Goal: Task Accomplishment & Management: Complete application form

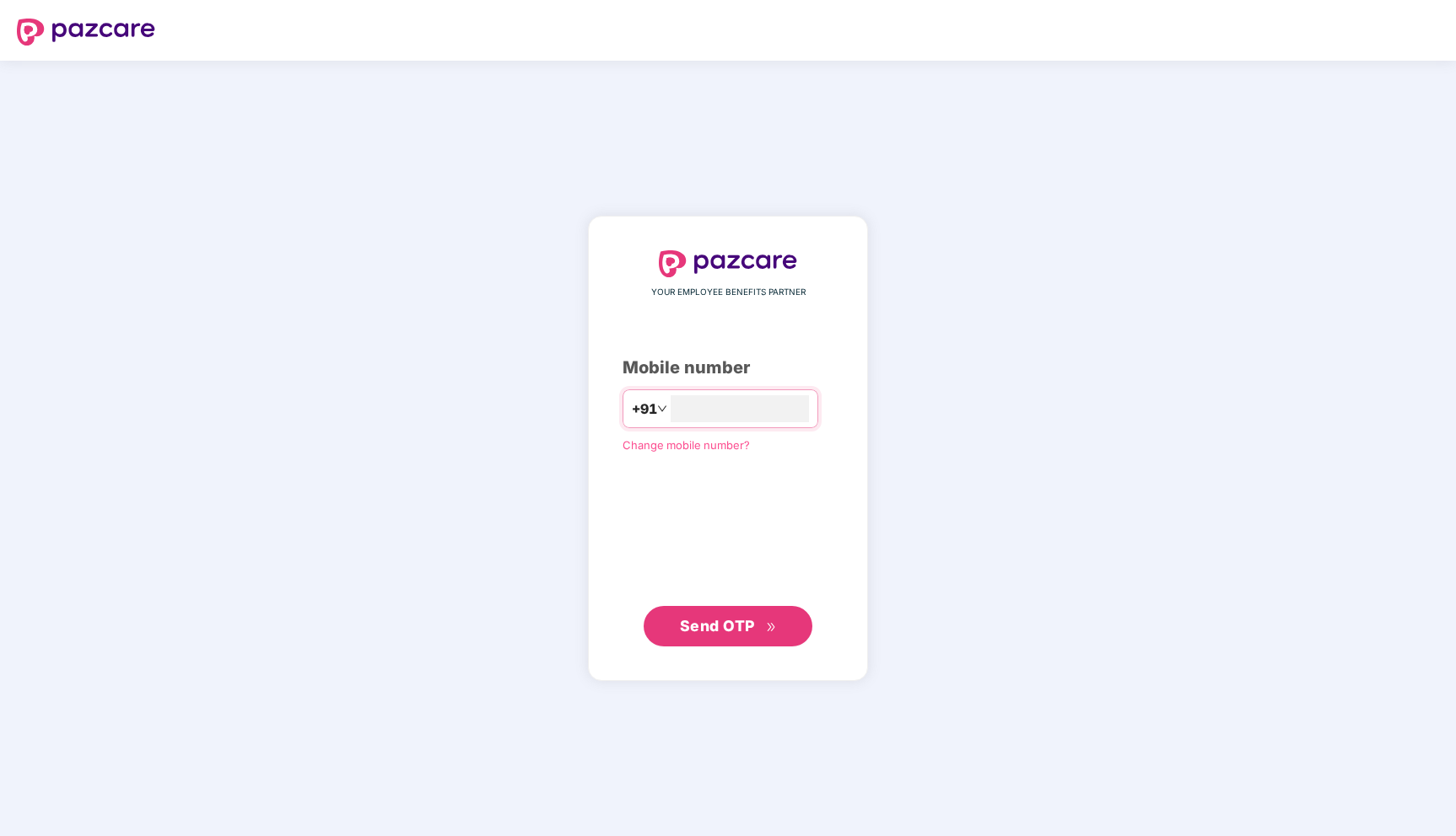
type input "**********"
click at [727, 626] on span "Send OTP" at bounding box center [717, 626] width 75 height 18
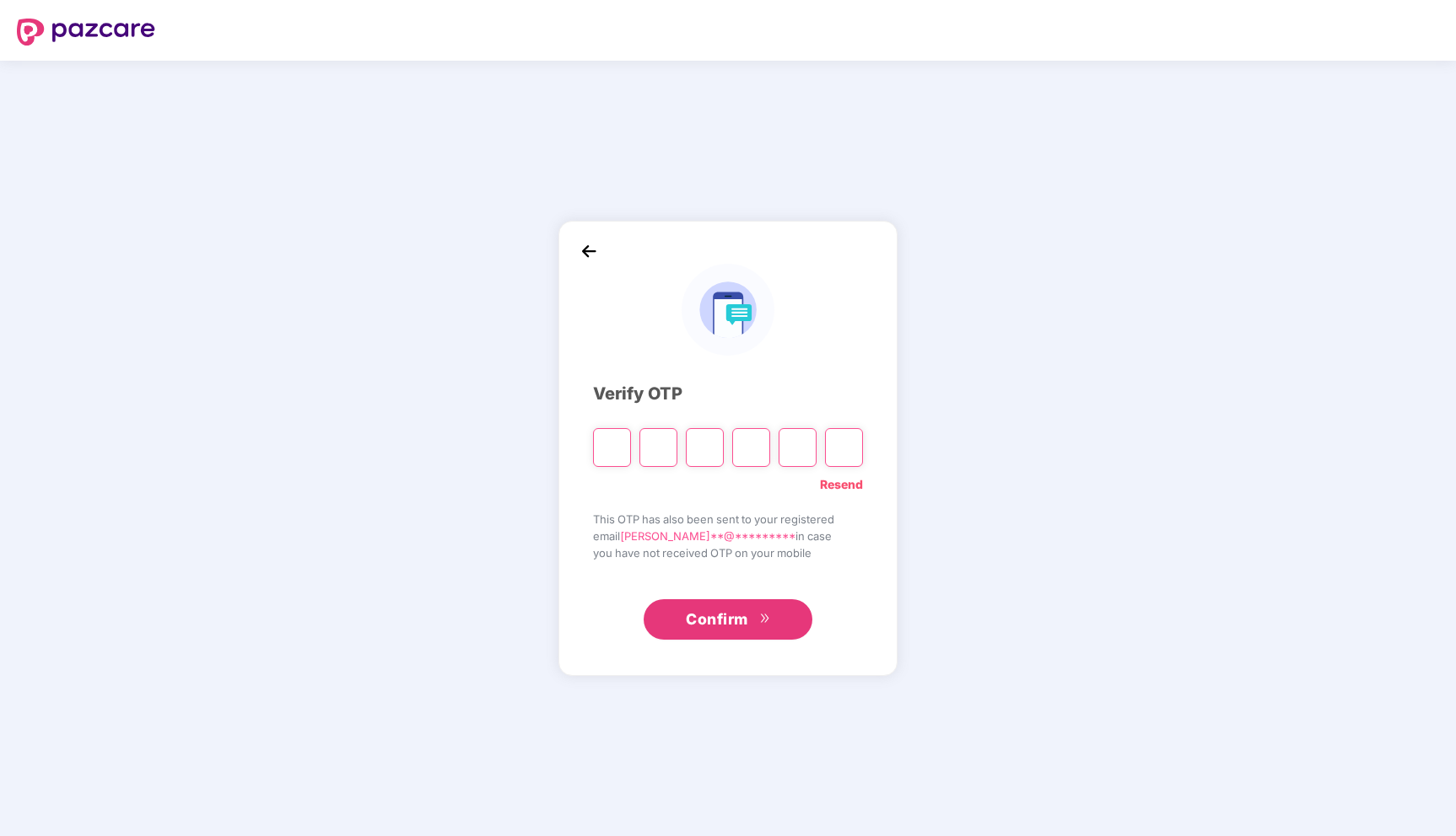
type input "*"
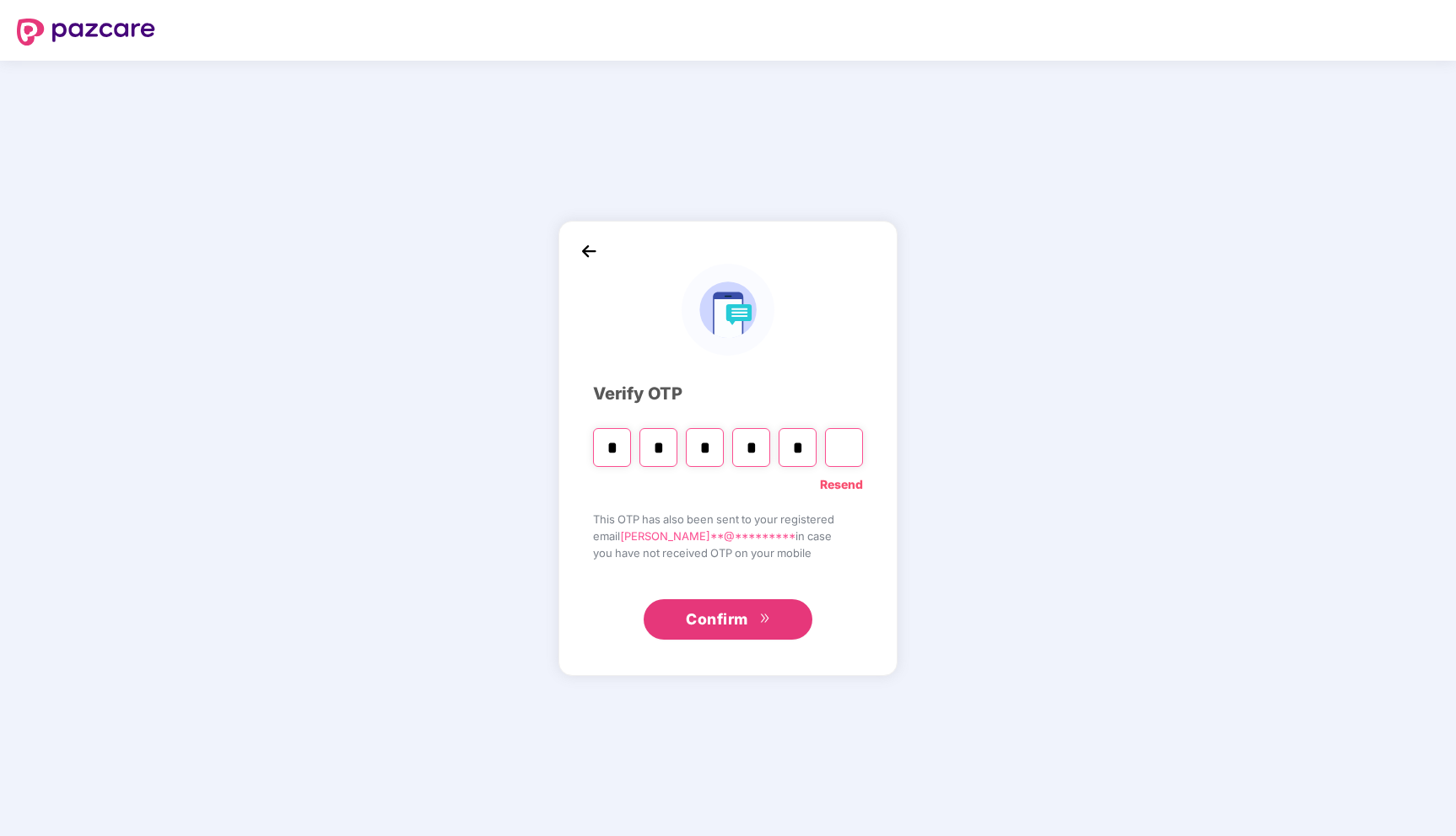
type input "*"
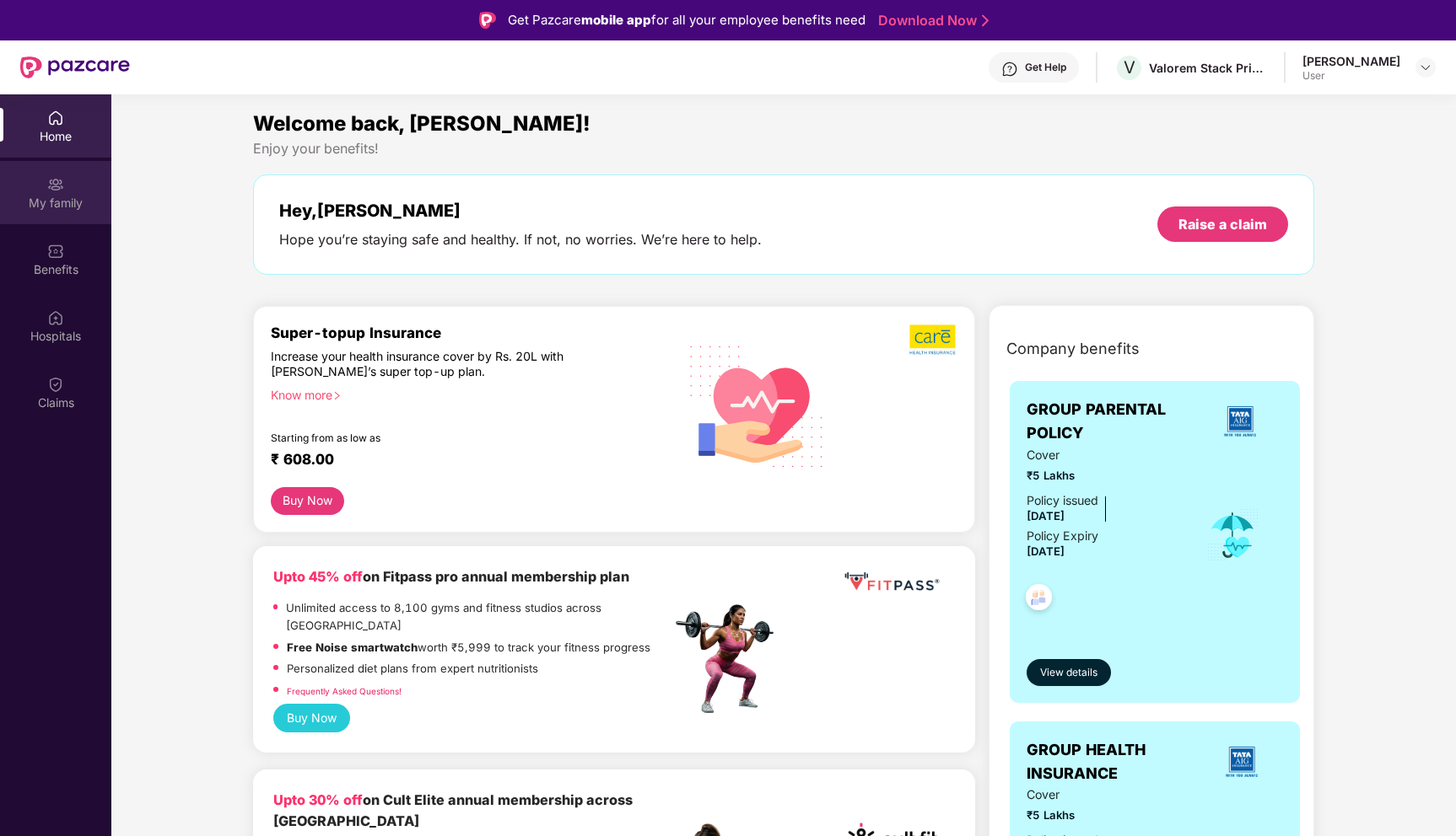
click at [76, 191] on div "My family" at bounding box center [55, 192] width 111 height 64
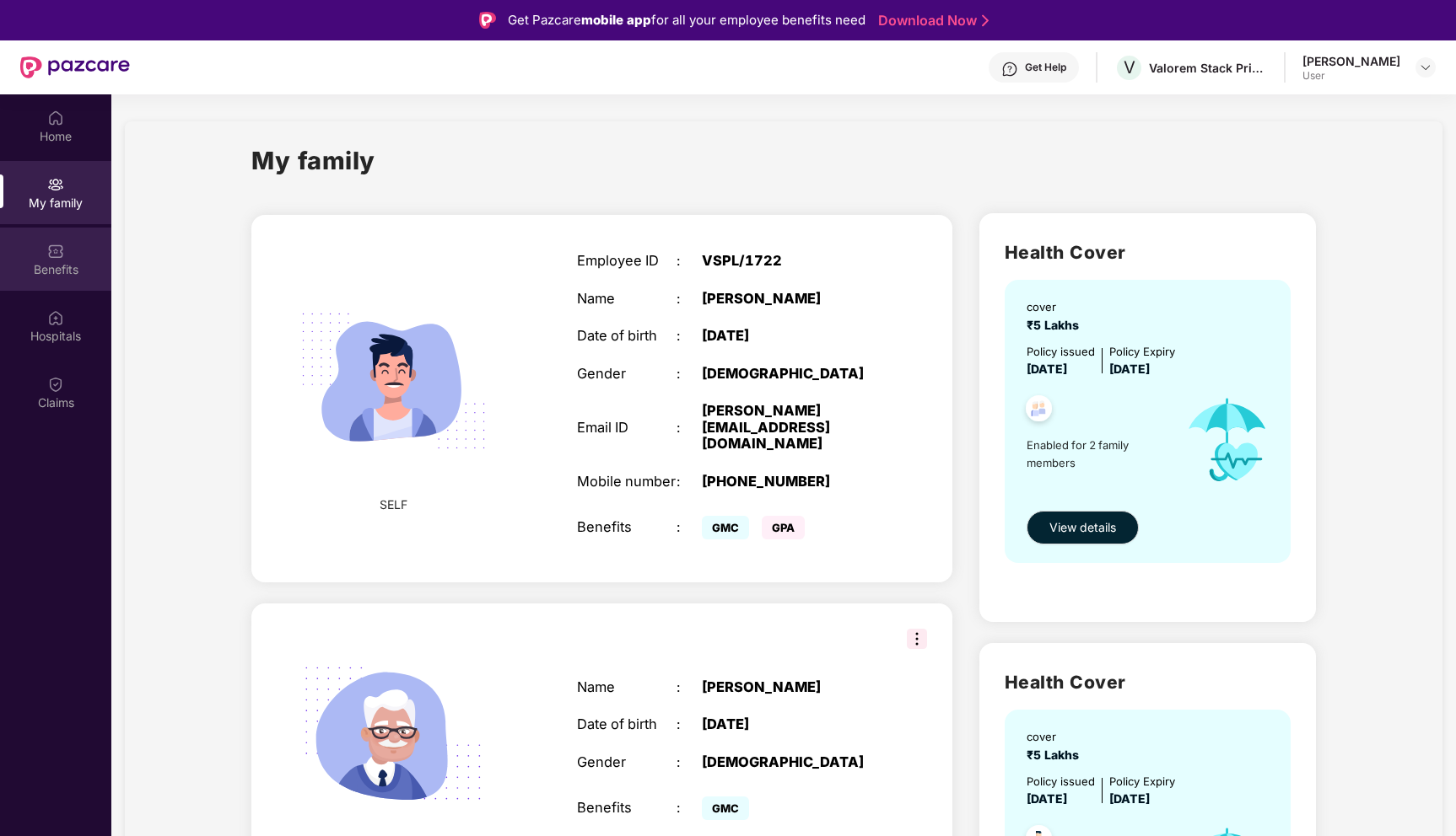
click at [52, 261] on div "Benefits" at bounding box center [55, 270] width 111 height 17
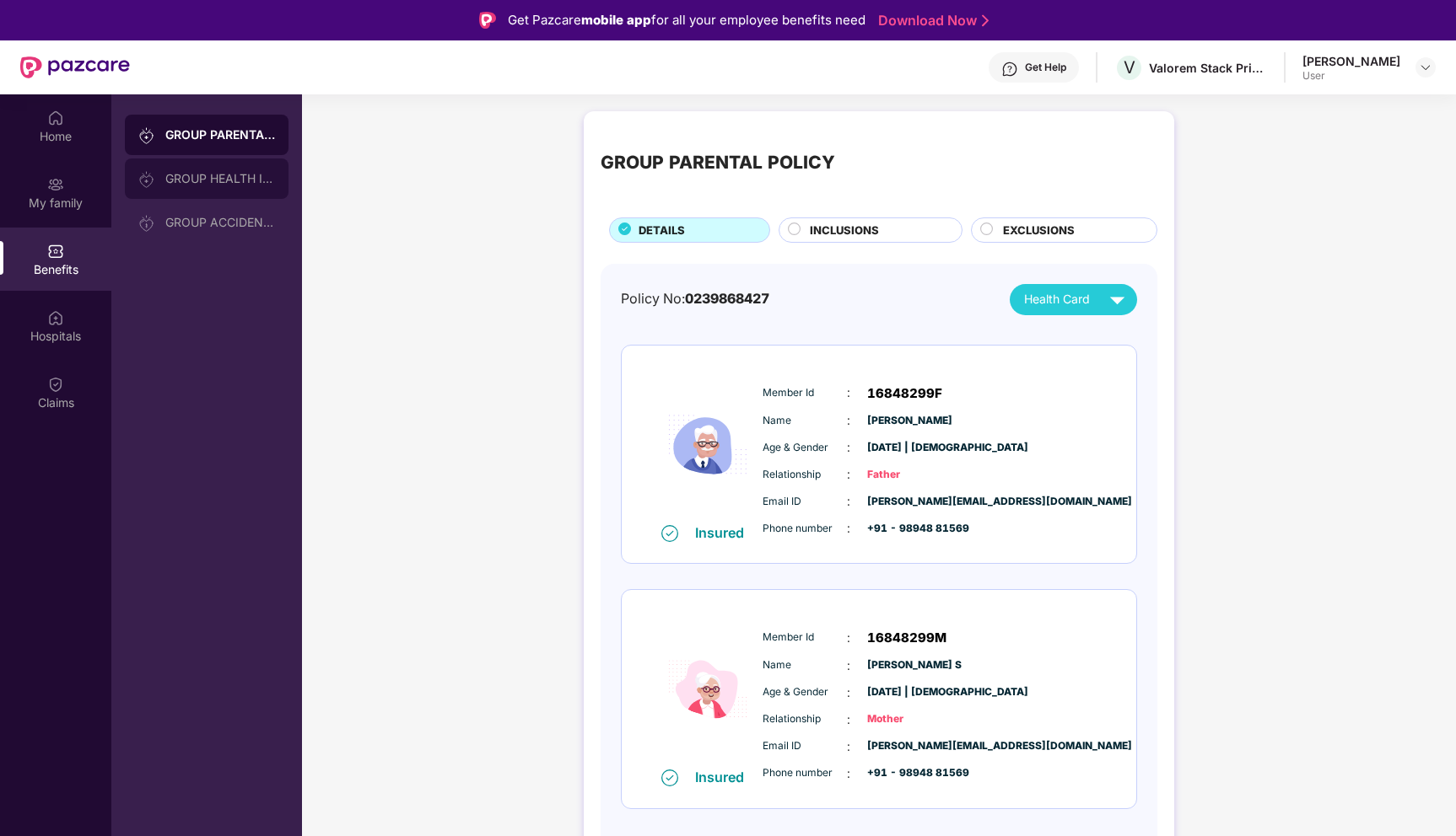
click at [238, 176] on div "GROUP HEALTH INSURANCE" at bounding box center [220, 179] width 109 height 13
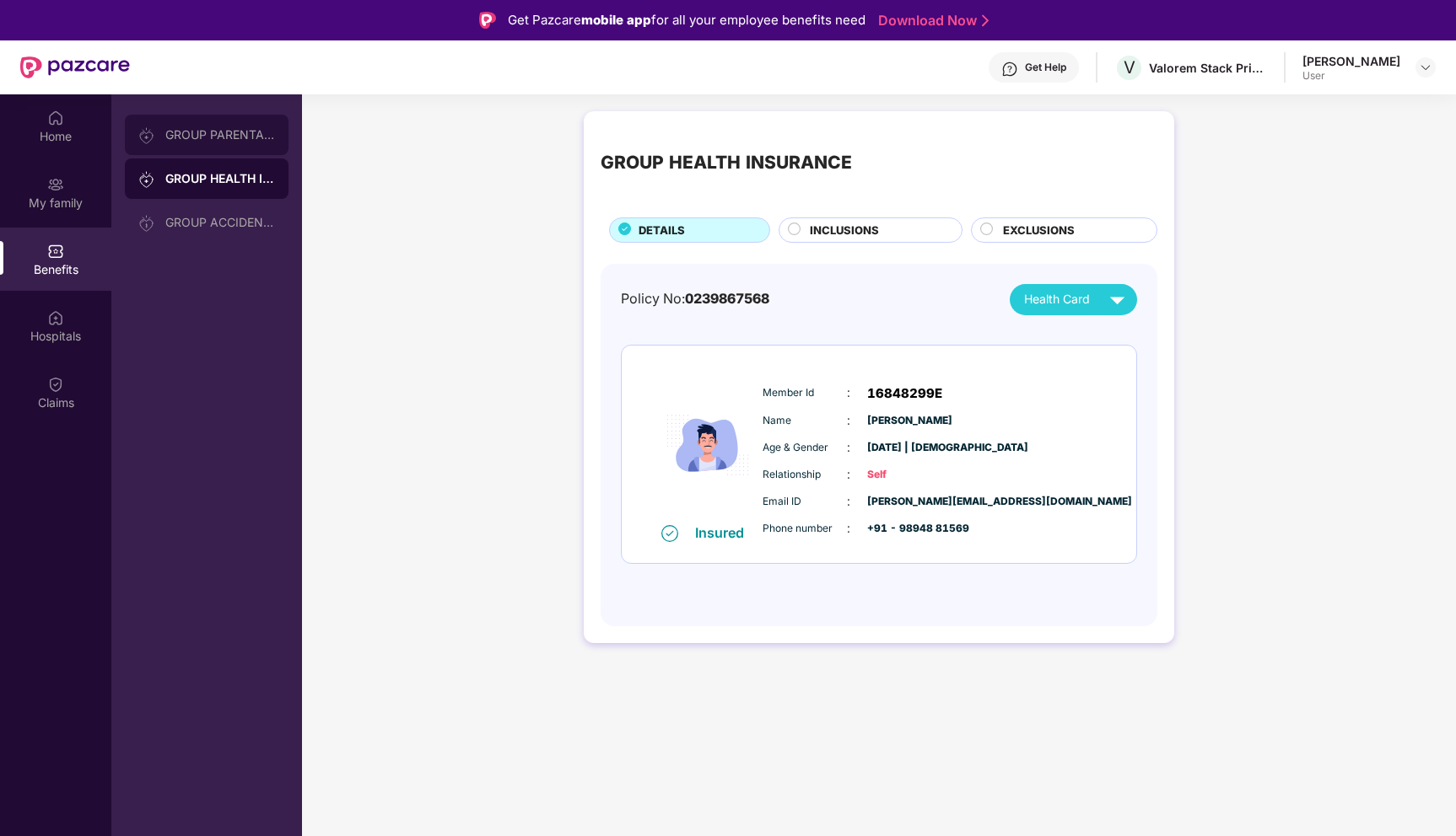
click at [220, 145] on div "GROUP PARENTAL POLICY" at bounding box center [206, 135] width 163 height 41
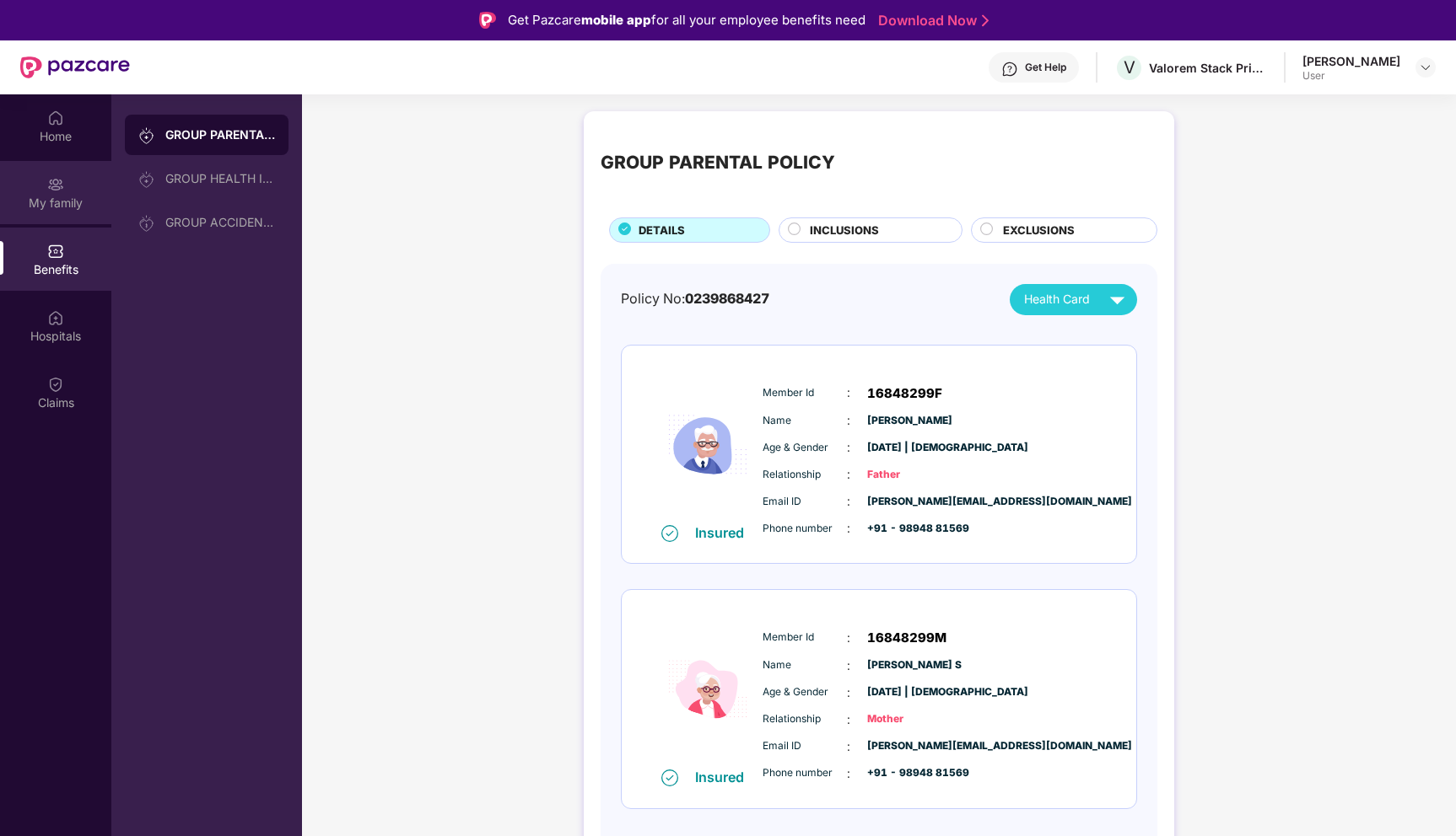
click at [82, 193] on div "My family" at bounding box center [55, 192] width 111 height 64
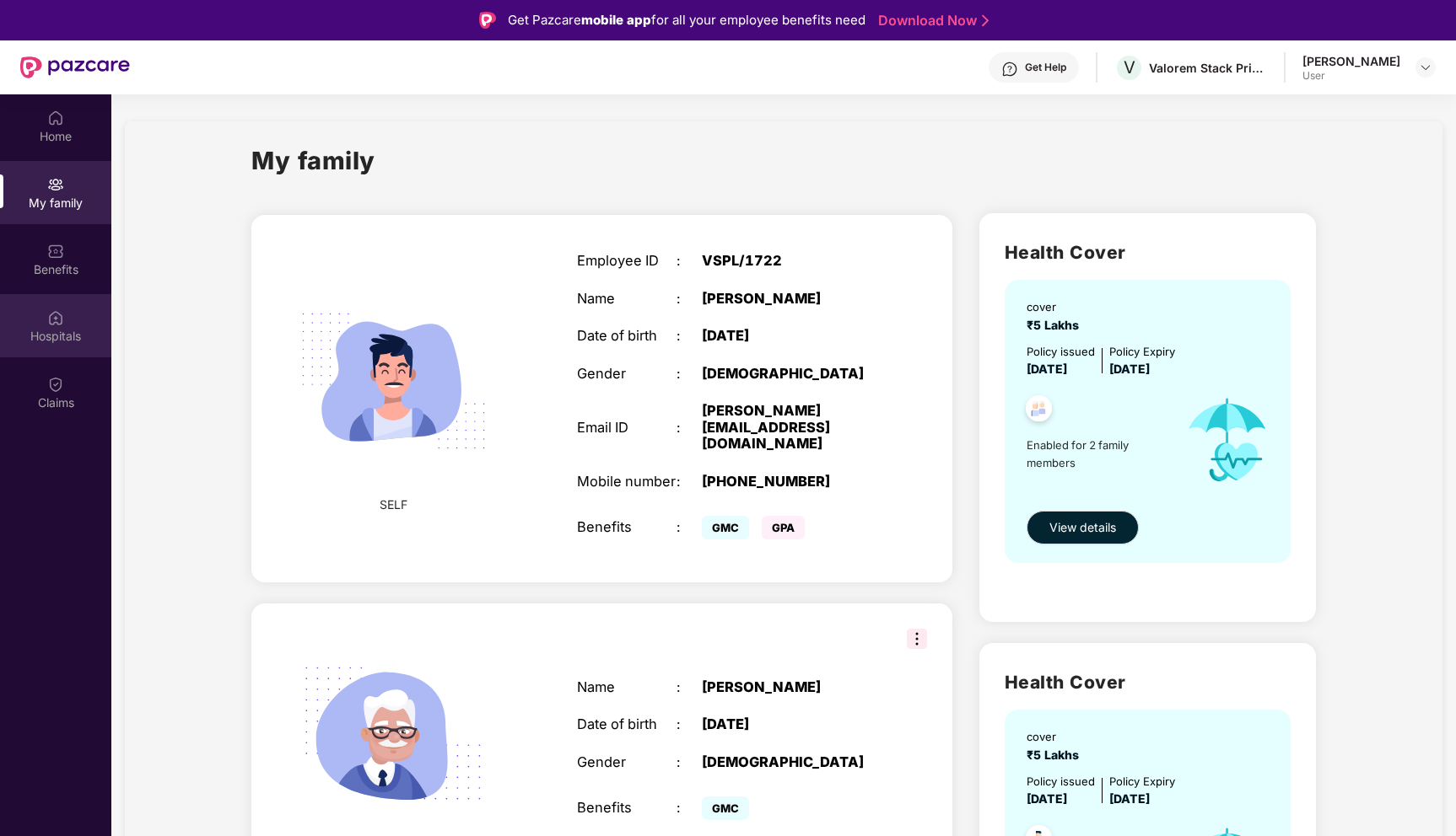
click at [58, 331] on div "Hospitals" at bounding box center [55, 336] width 111 height 17
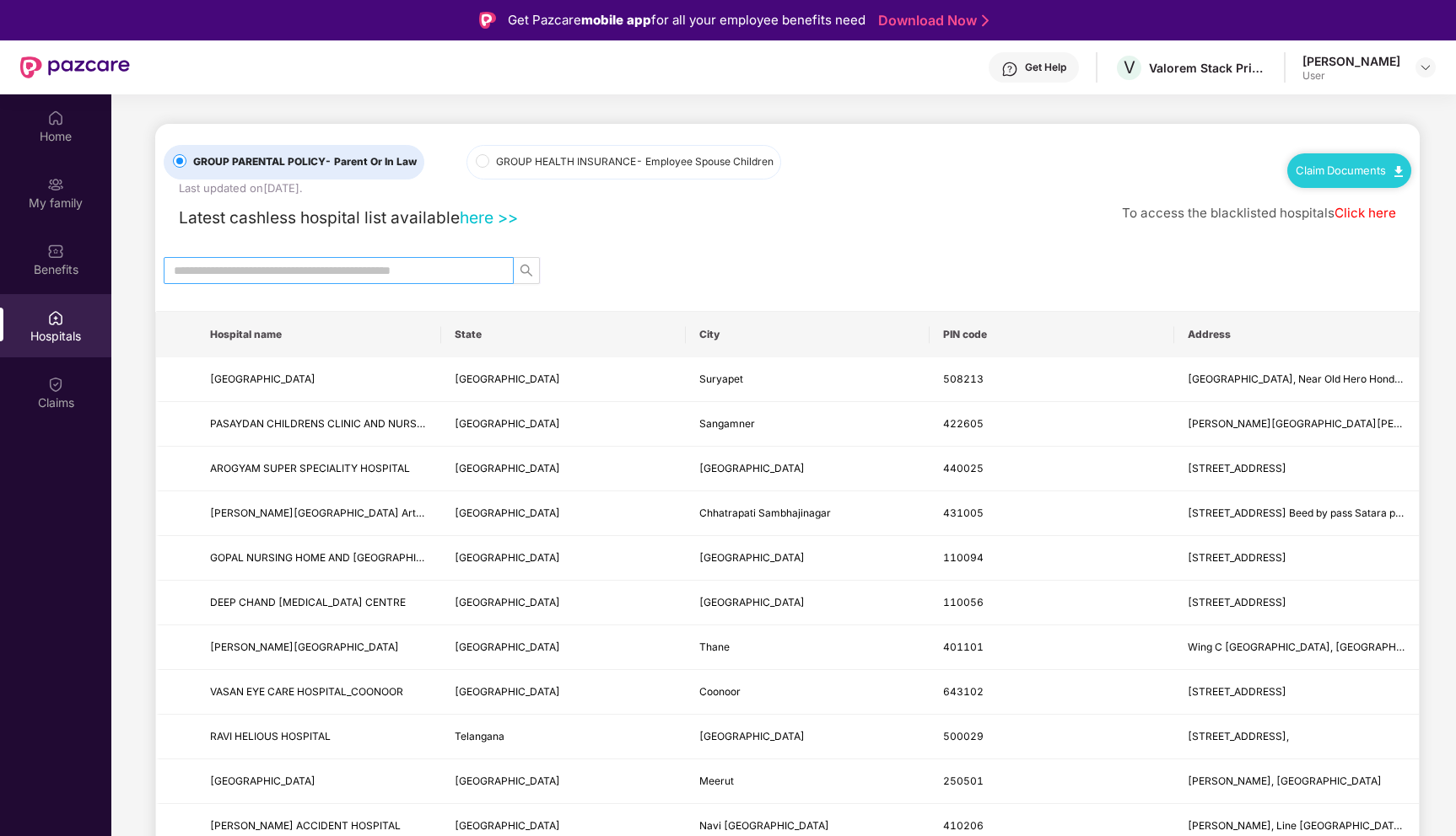
click at [279, 269] on input "text" at bounding box center [332, 271] width 316 height 19
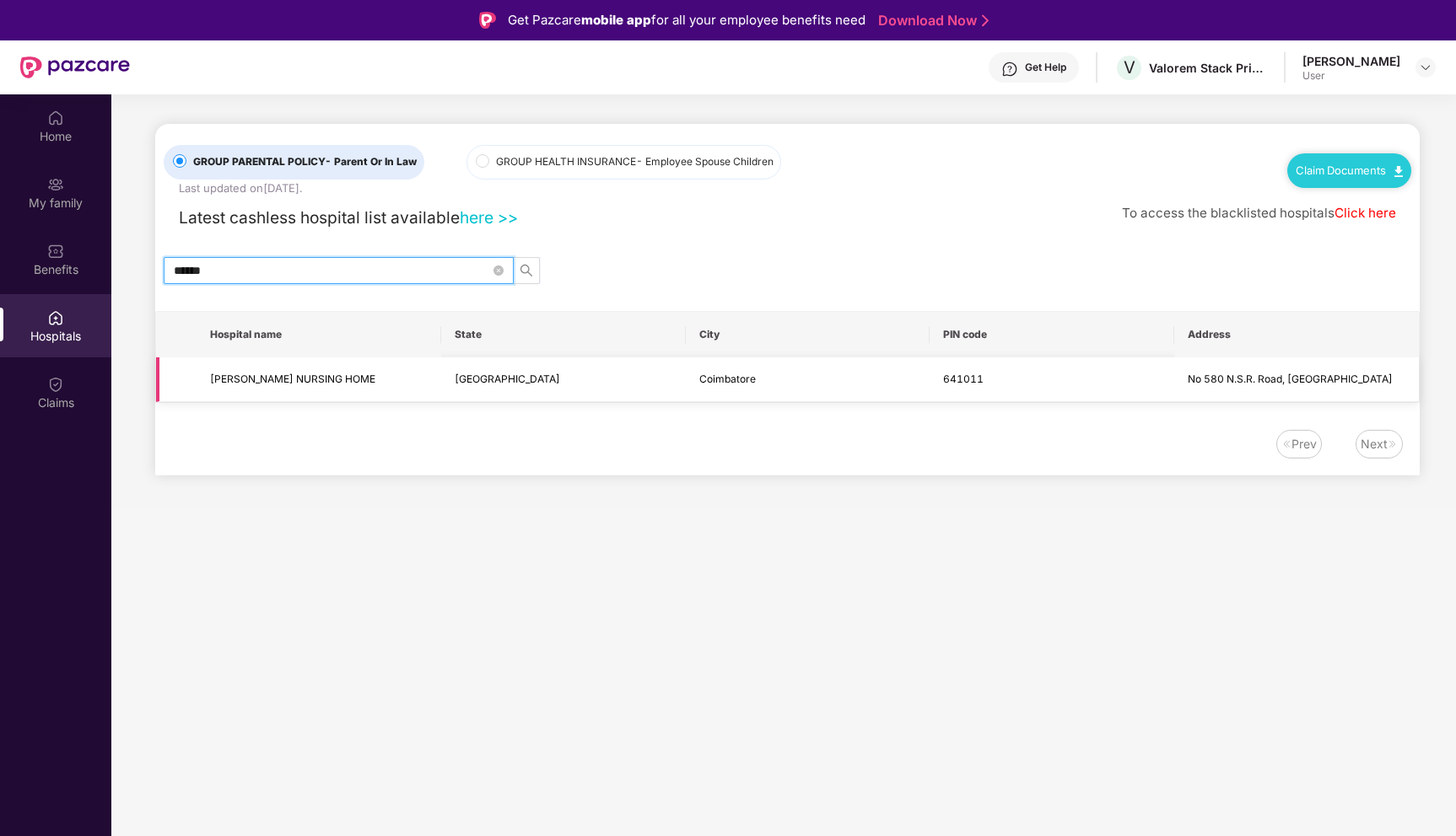
type input "******"
click at [588, 376] on td "[GEOGRAPHIC_DATA]" at bounding box center [563, 379] width 244 height 45
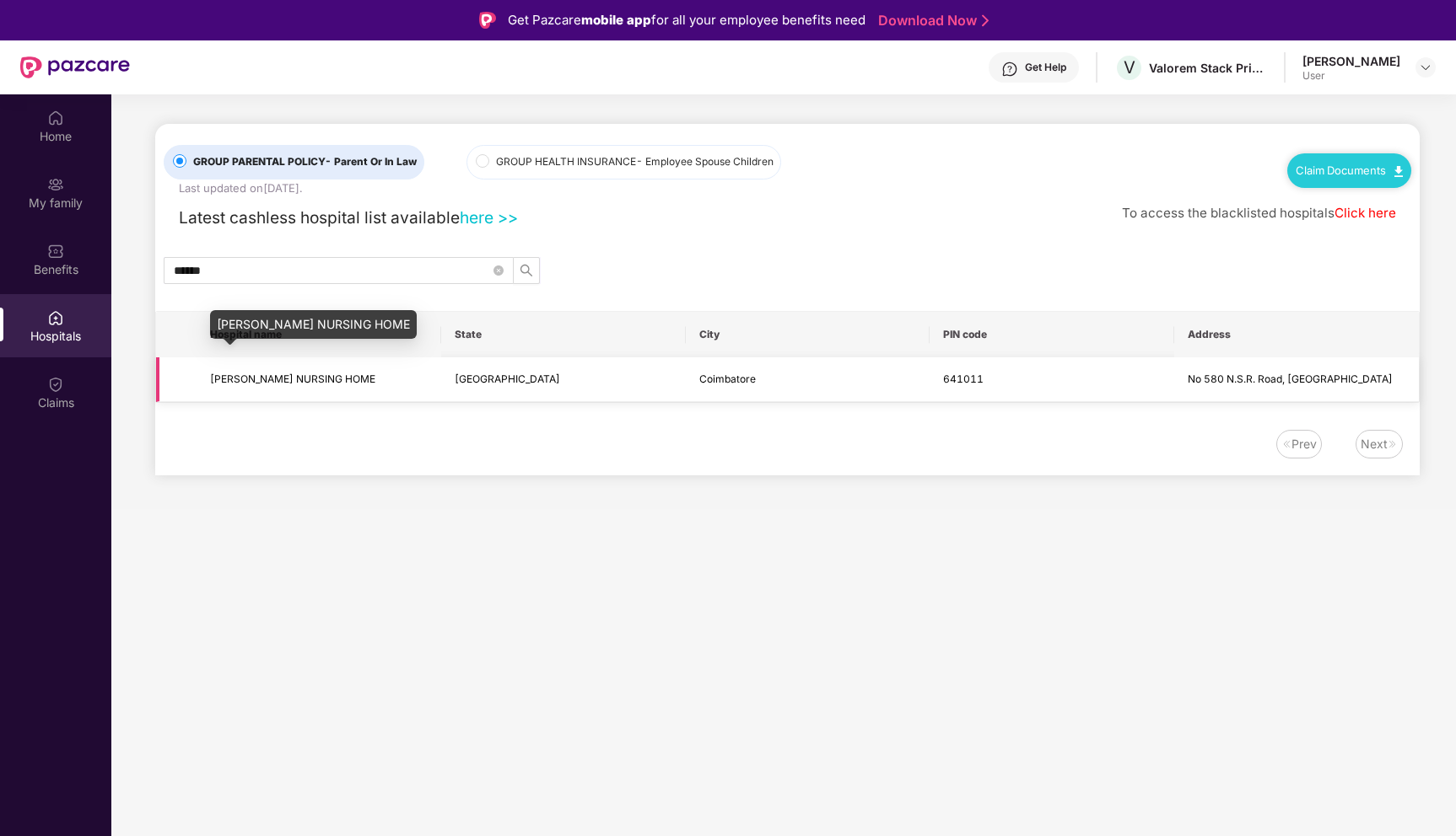
click at [350, 381] on span "[PERSON_NAME] NURSING HOME" at bounding box center [293, 378] width 165 height 12
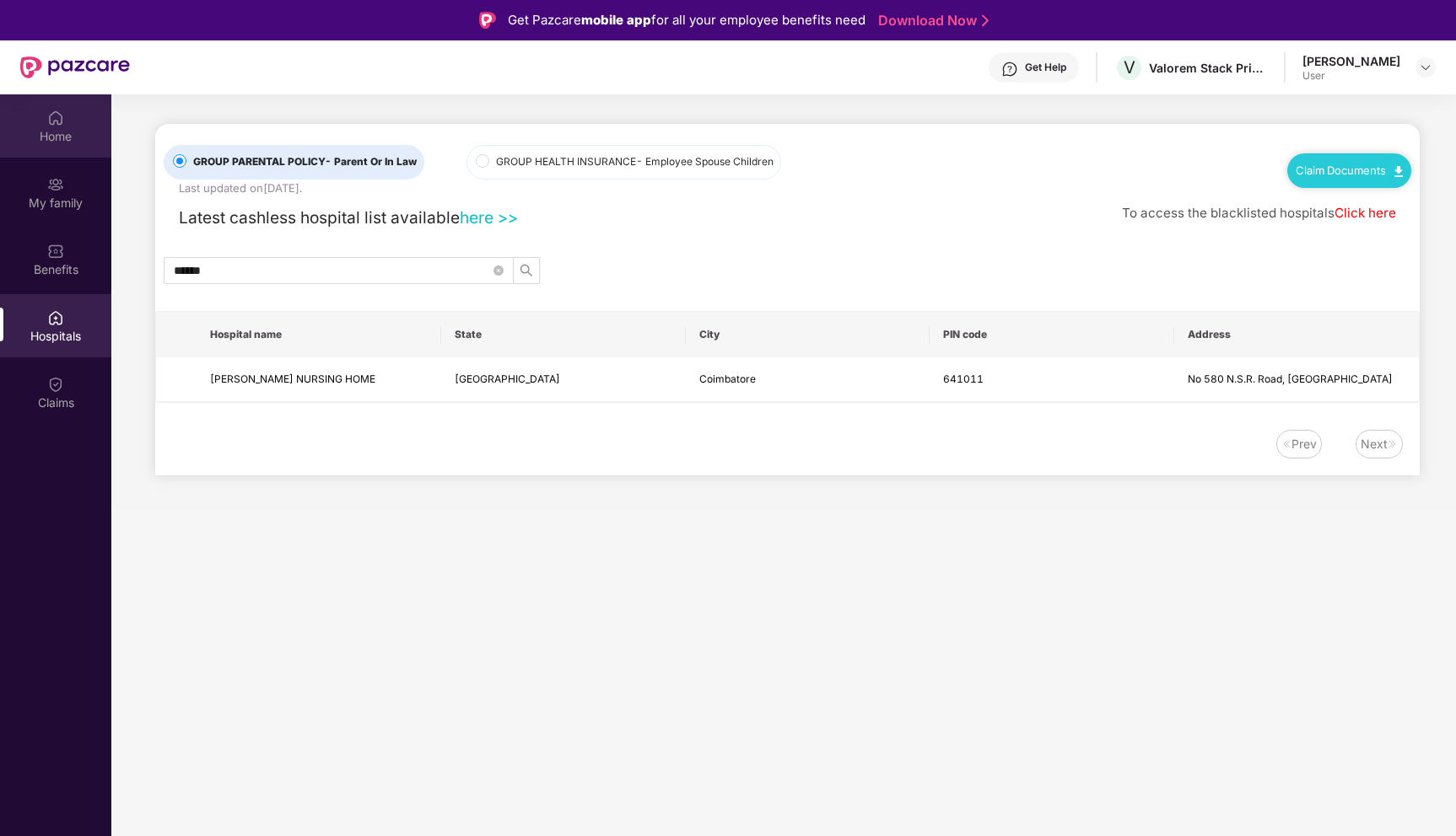
click at [79, 130] on div "Home" at bounding box center [55, 137] width 111 height 17
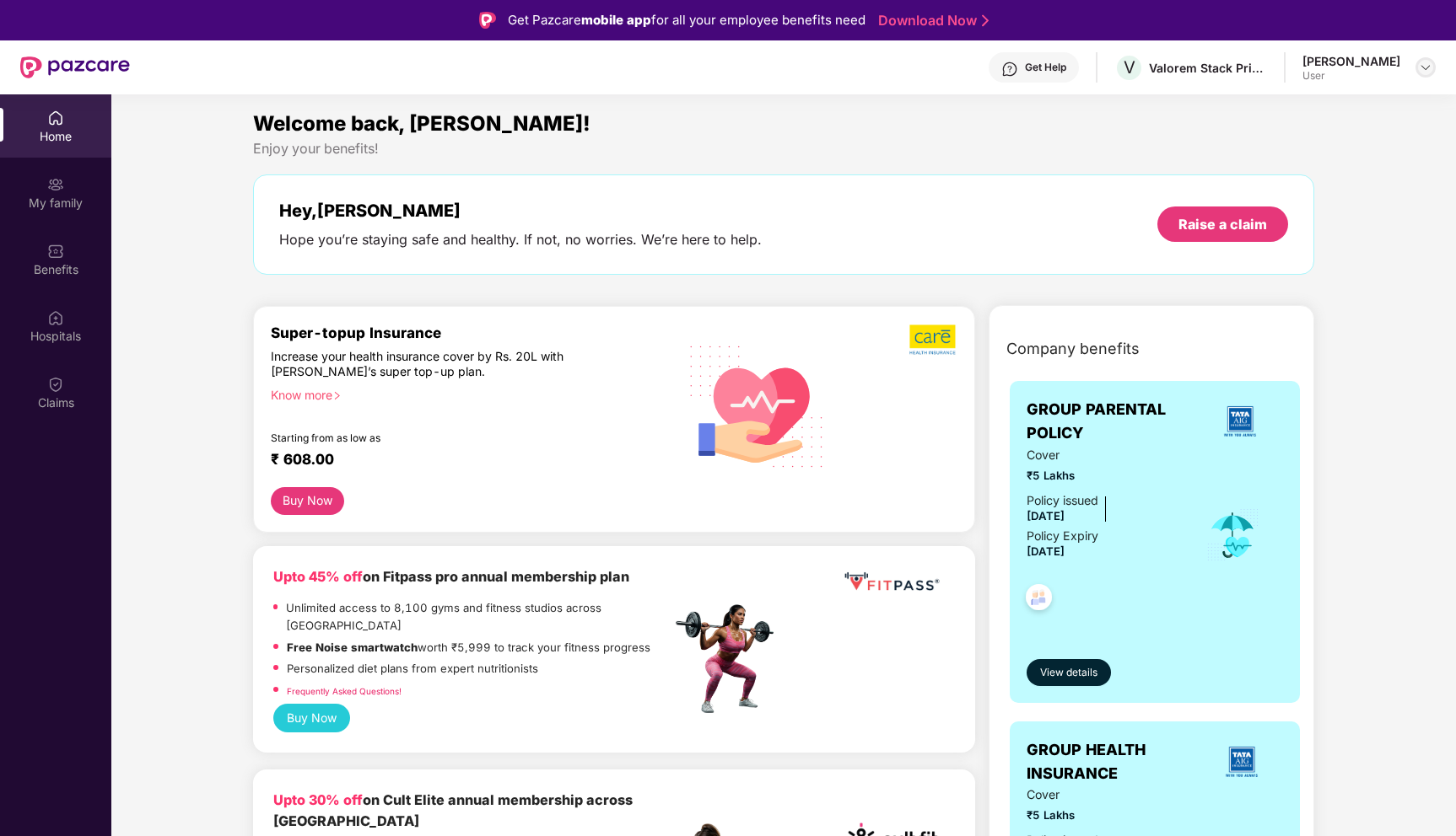
click at [1424, 64] on img at bounding box center [1426, 67] width 13 height 13
click at [1153, 134] on div "Welcome back, [PERSON_NAME]!" at bounding box center [783, 124] width 1062 height 32
click at [63, 252] on img at bounding box center [56, 252] width 17 height 17
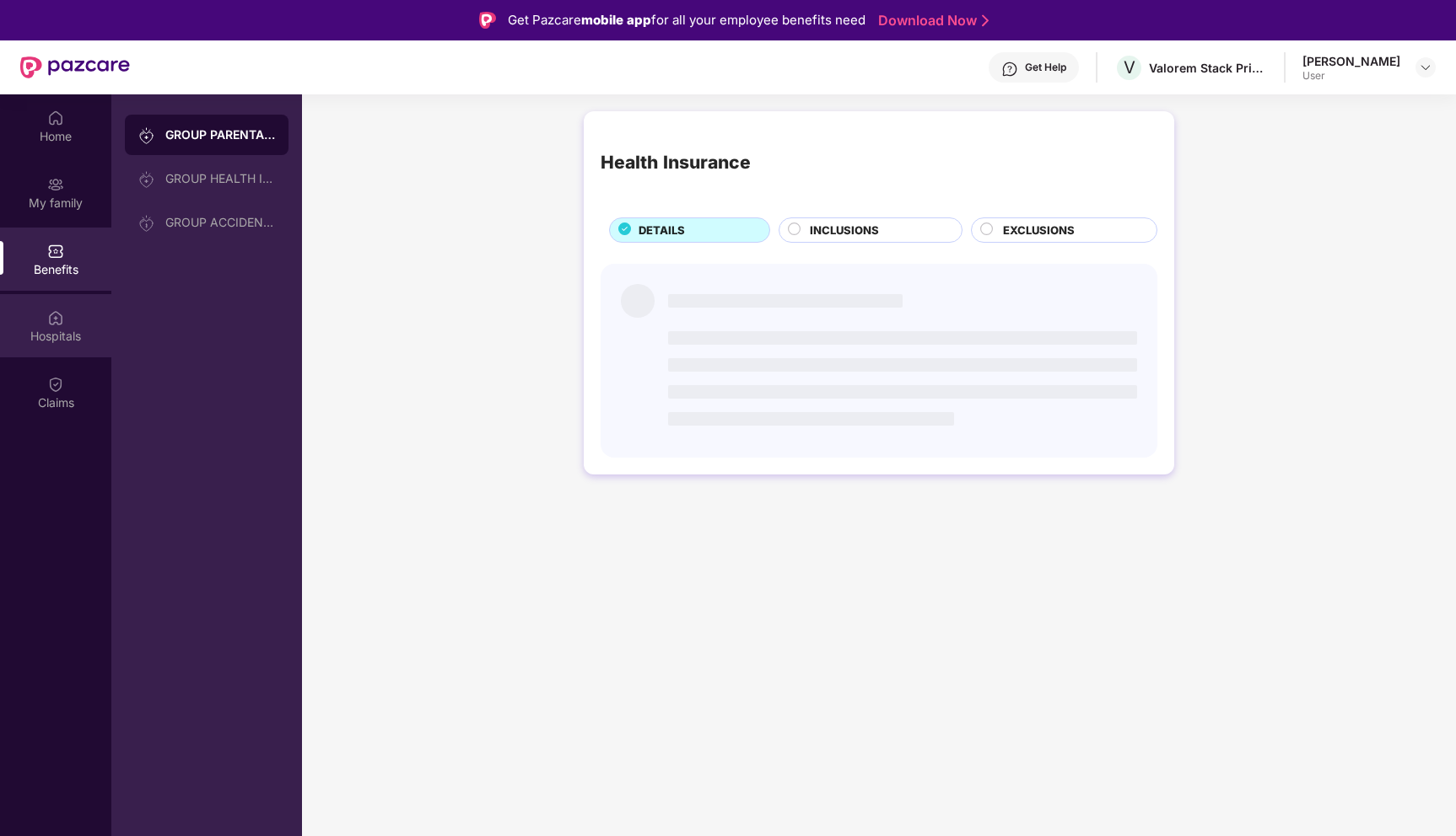
click at [58, 320] on img at bounding box center [56, 318] width 17 height 17
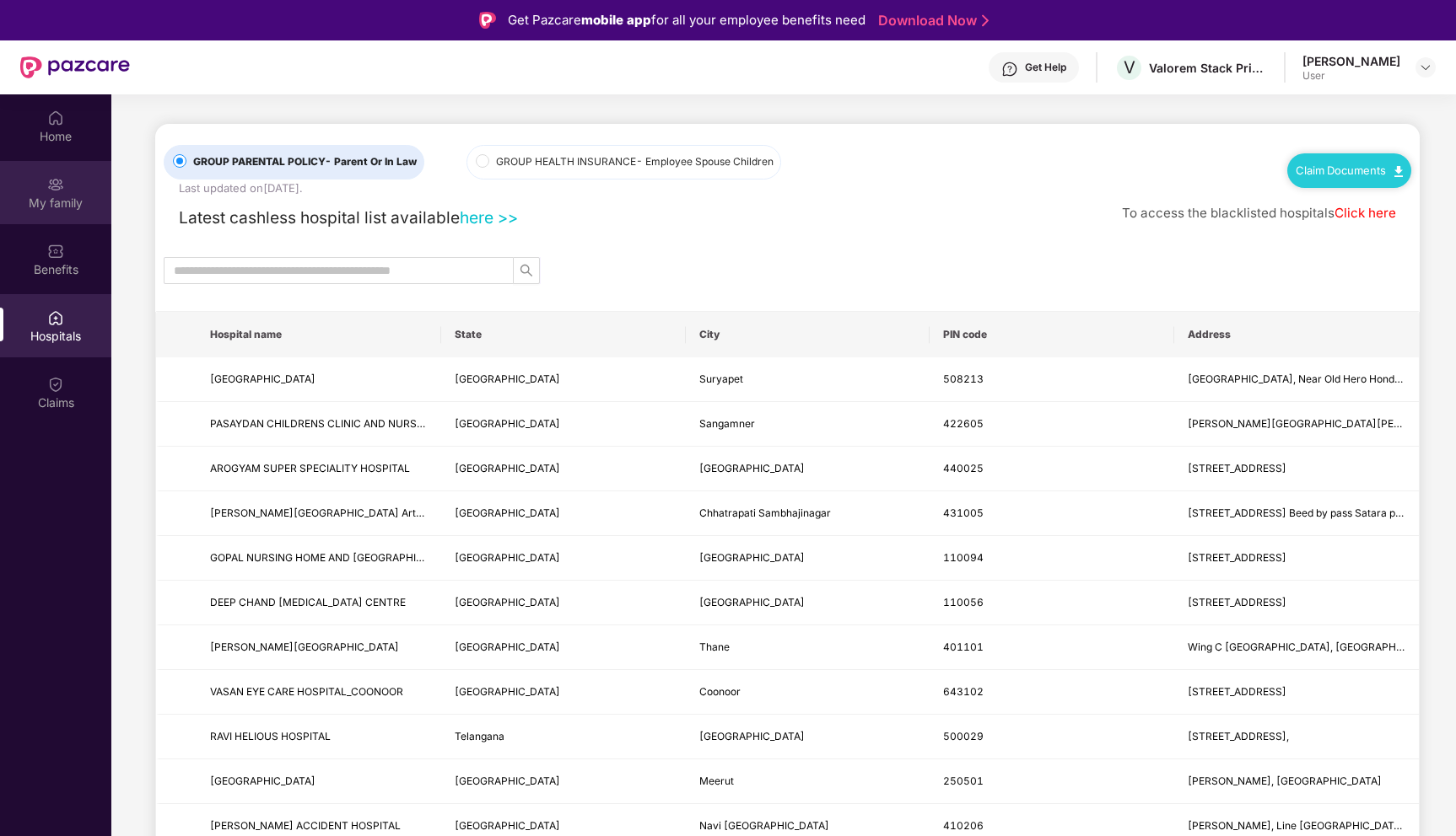
click at [52, 188] on img at bounding box center [56, 184] width 17 height 17
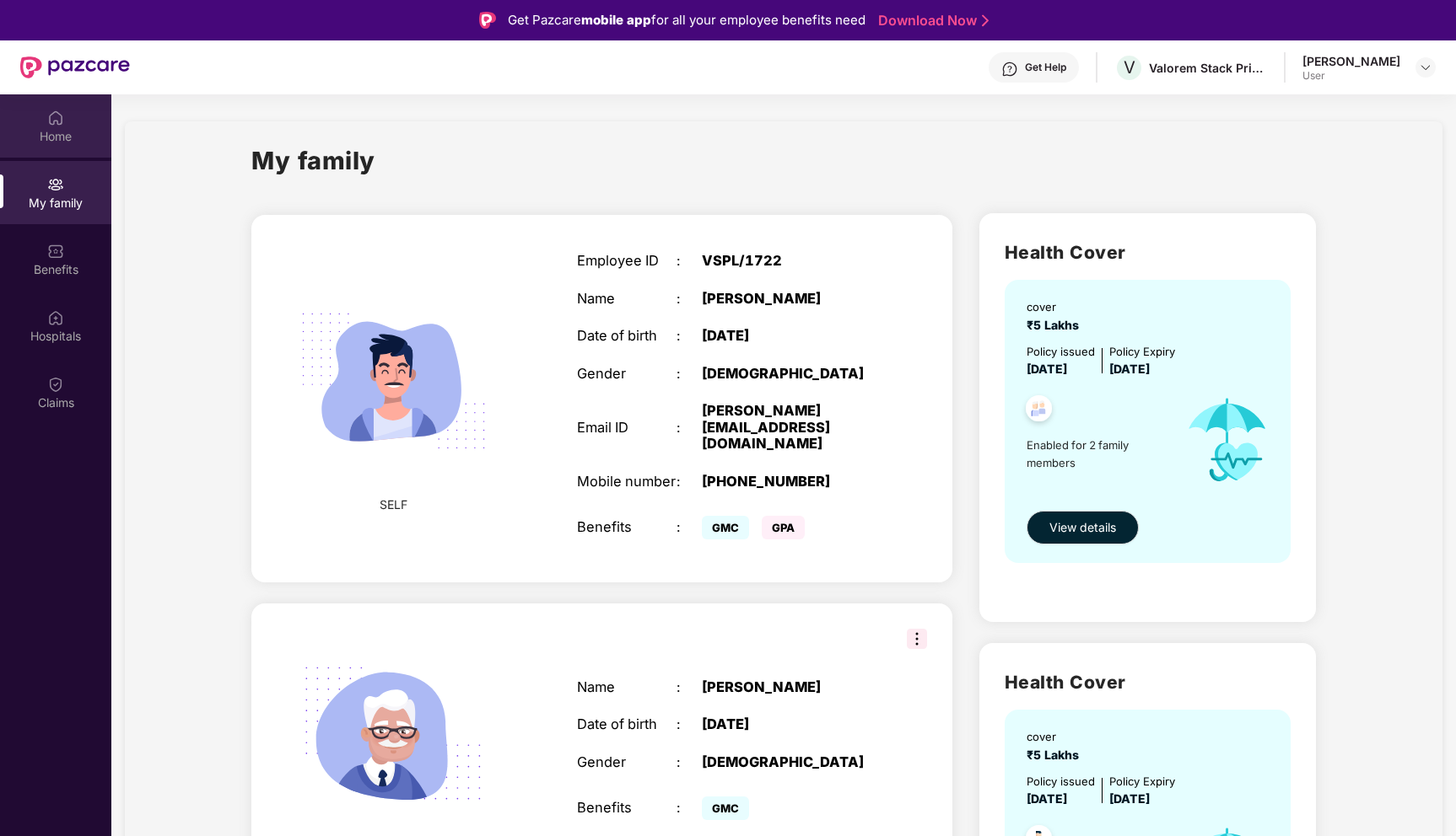
click at [53, 143] on div "Home" at bounding box center [55, 137] width 111 height 17
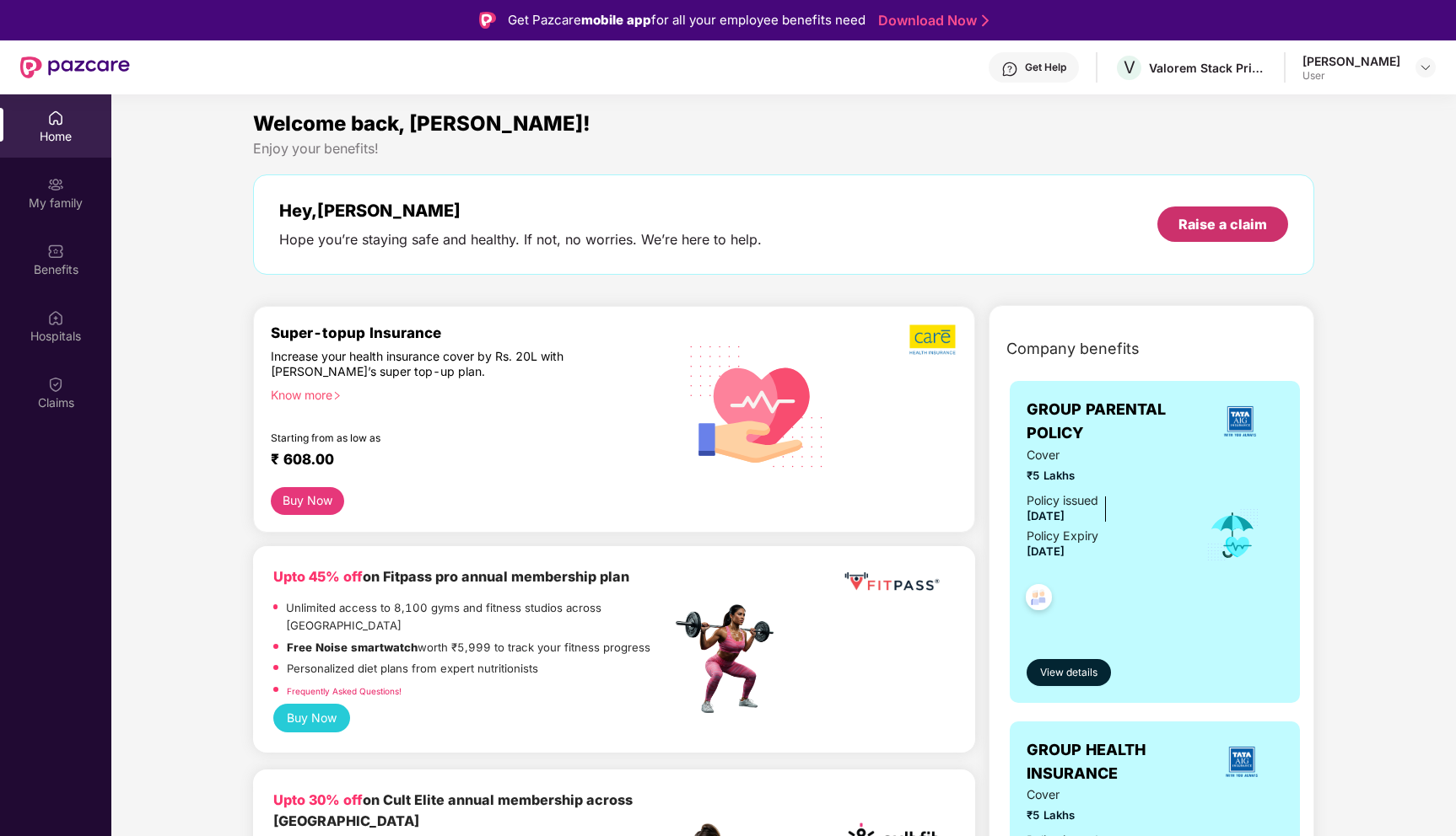
click at [1231, 226] on div "Raise a claim" at bounding box center [1222, 224] width 88 height 19
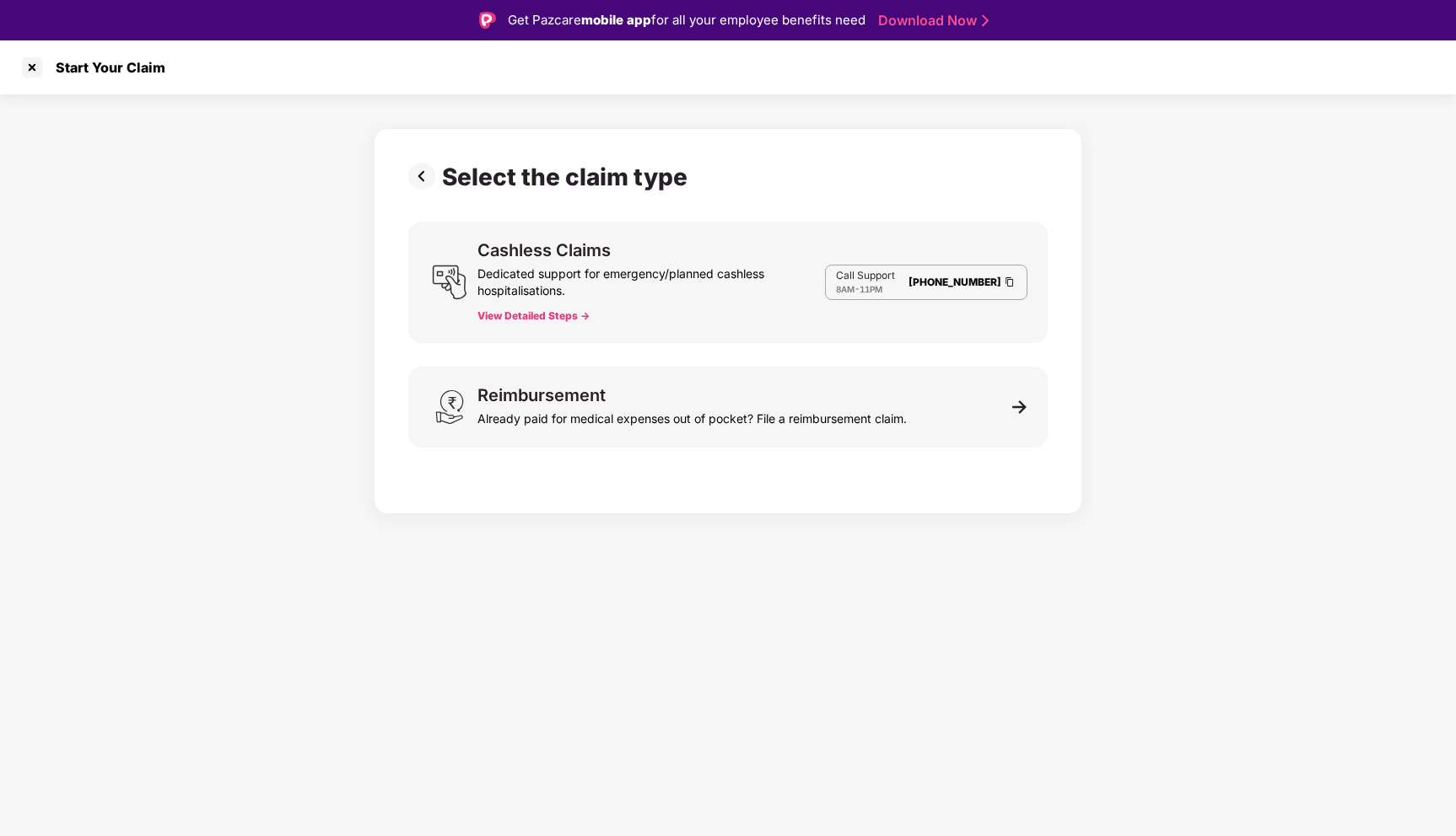
click at [567, 317] on button "View Detailed Steps ->" at bounding box center [533, 316] width 112 height 13
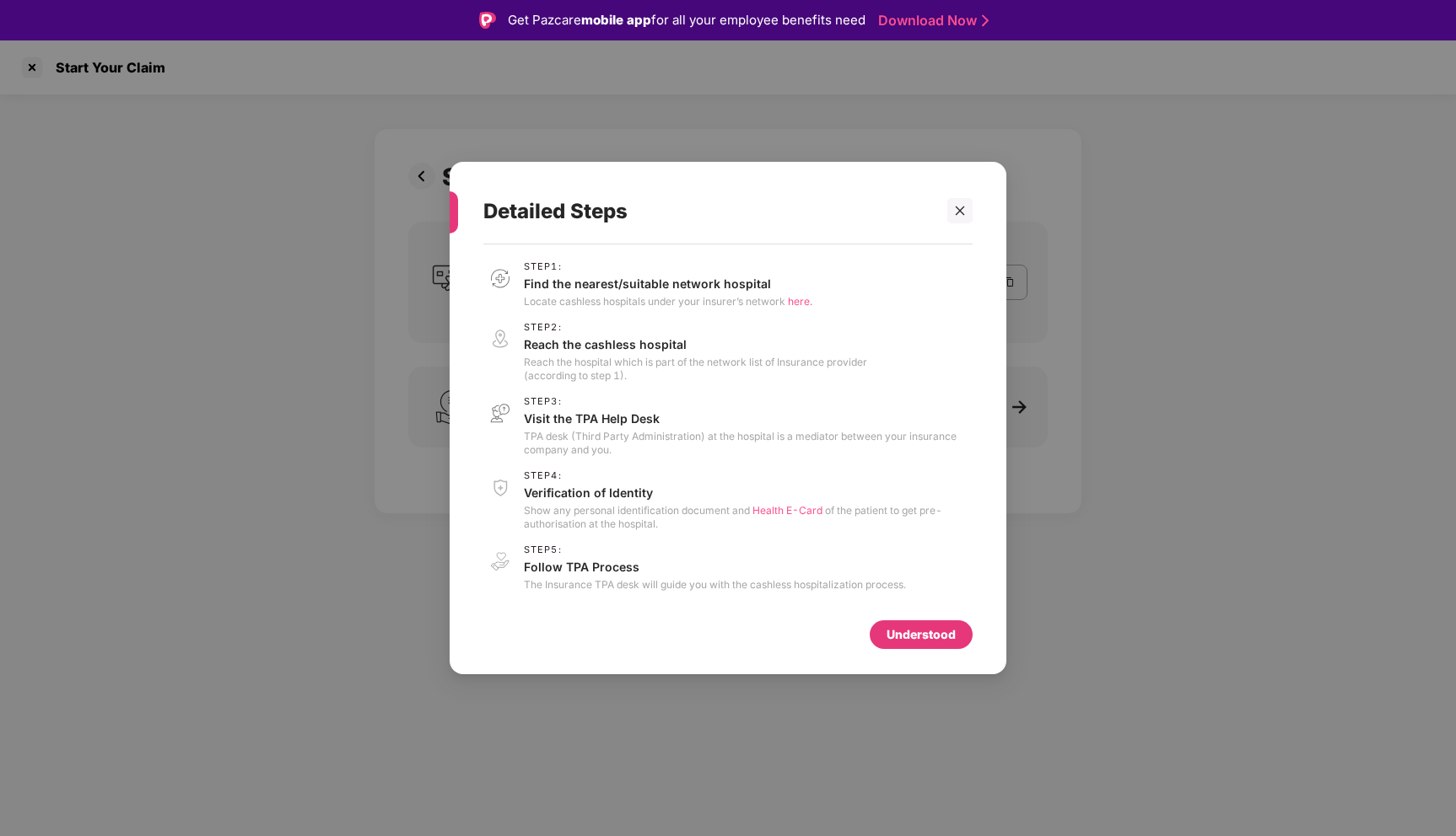
scroll to position [41, 0]
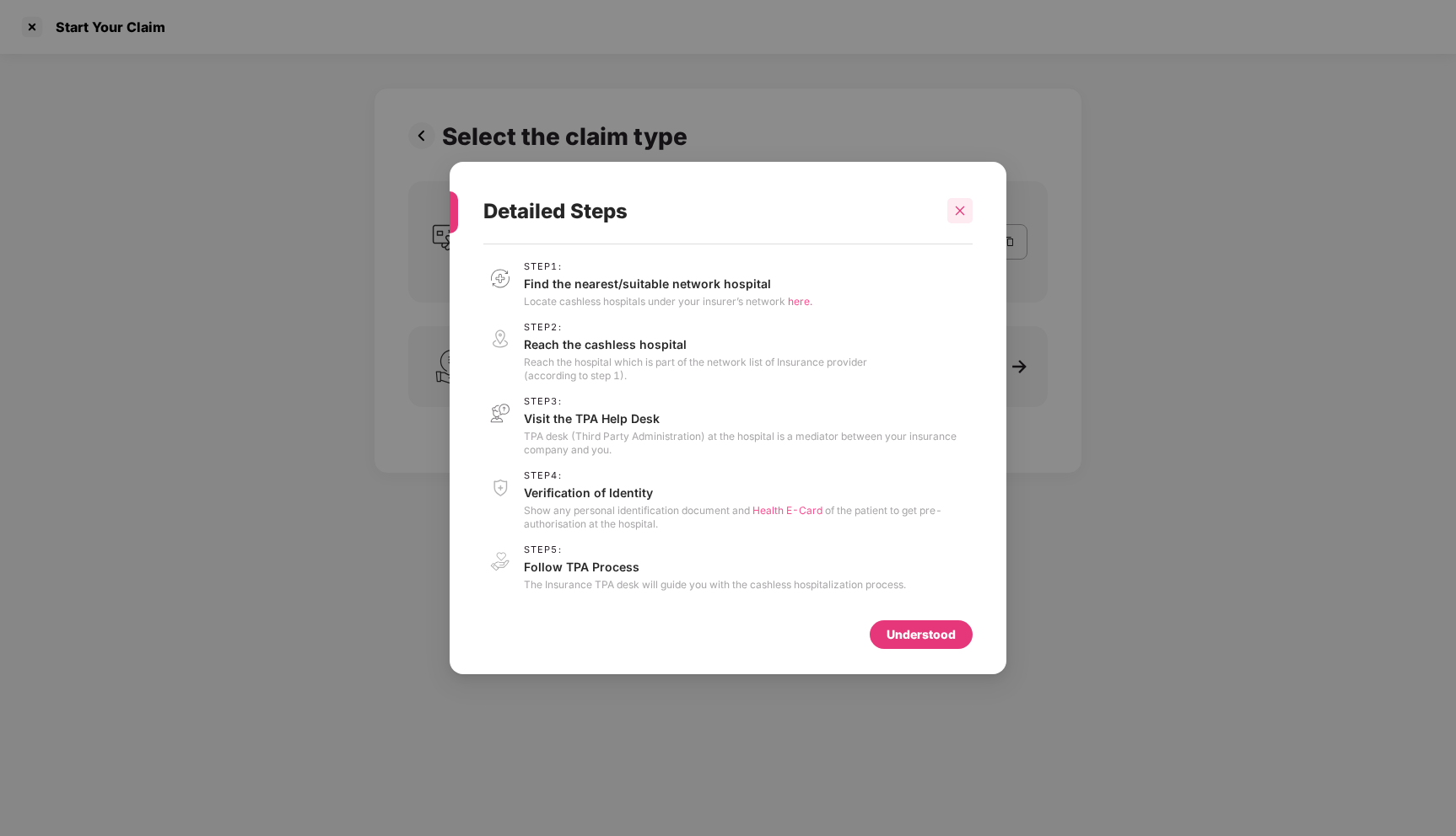
click at [963, 214] on icon "close" at bounding box center [960, 211] width 10 height 10
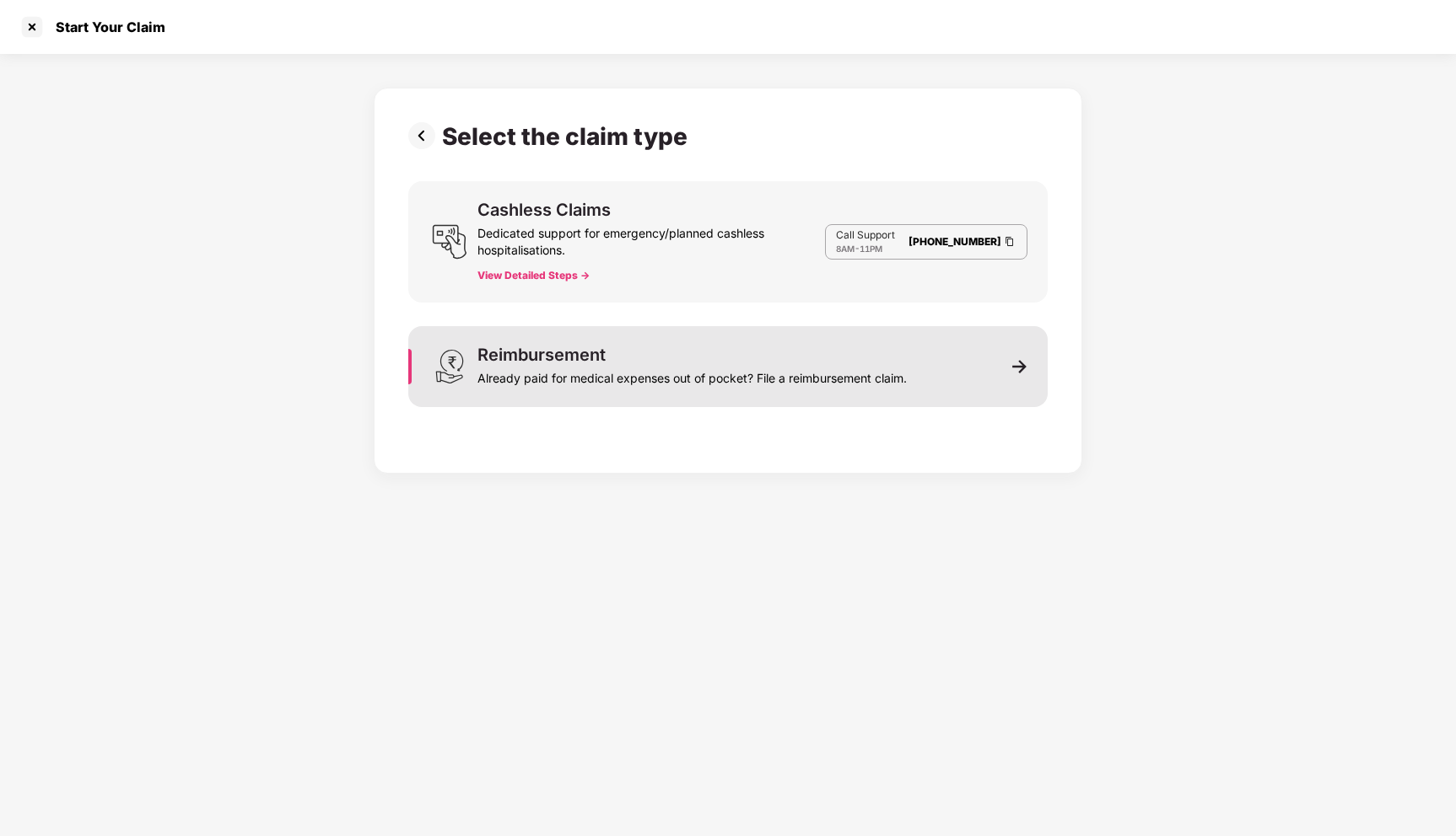
click at [823, 370] on div "Already paid for medical expenses out of pocket? File a reimbursement claim." at bounding box center [692, 374] width 430 height 24
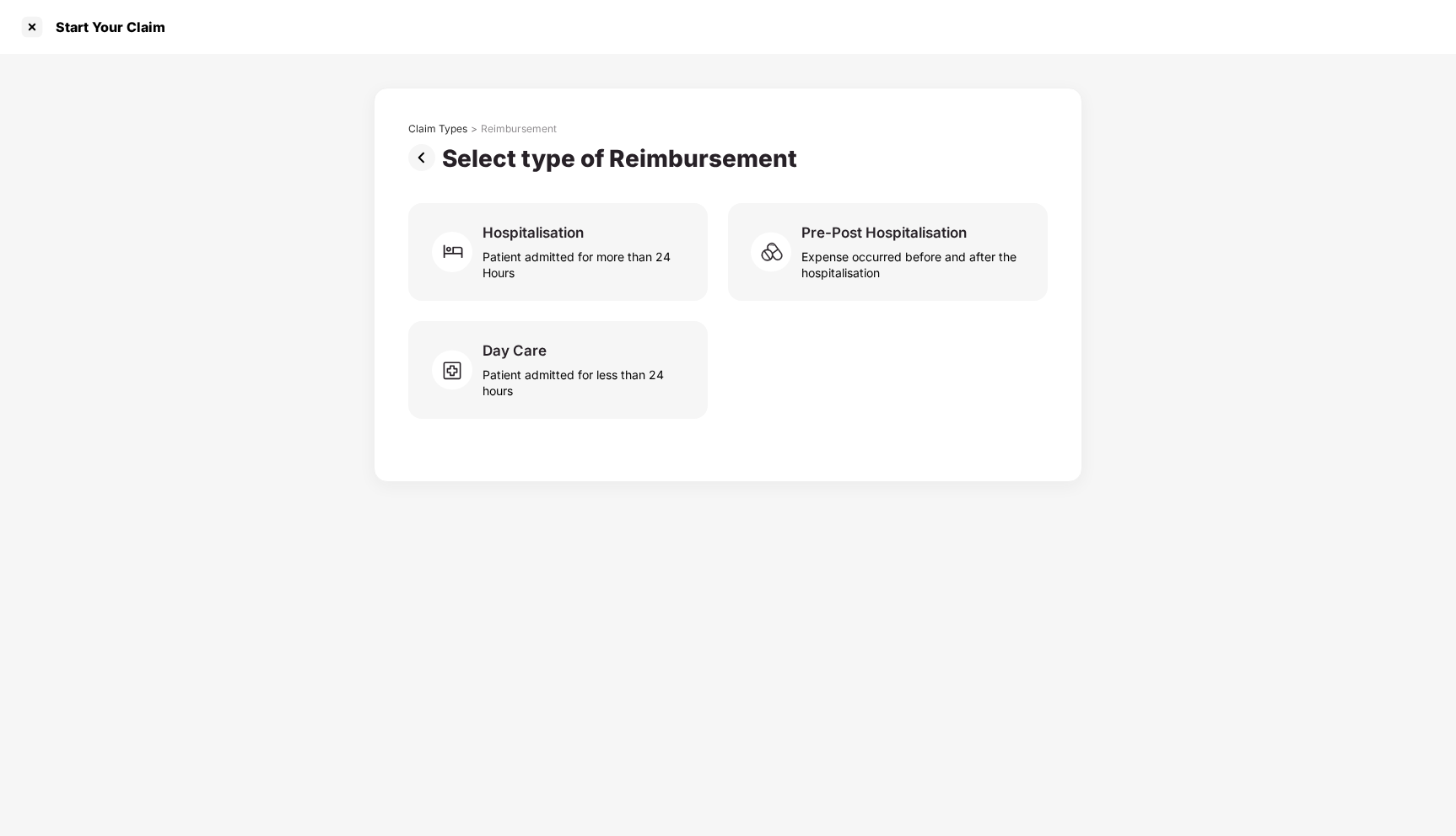
click at [419, 155] on img at bounding box center [425, 158] width 33 height 27
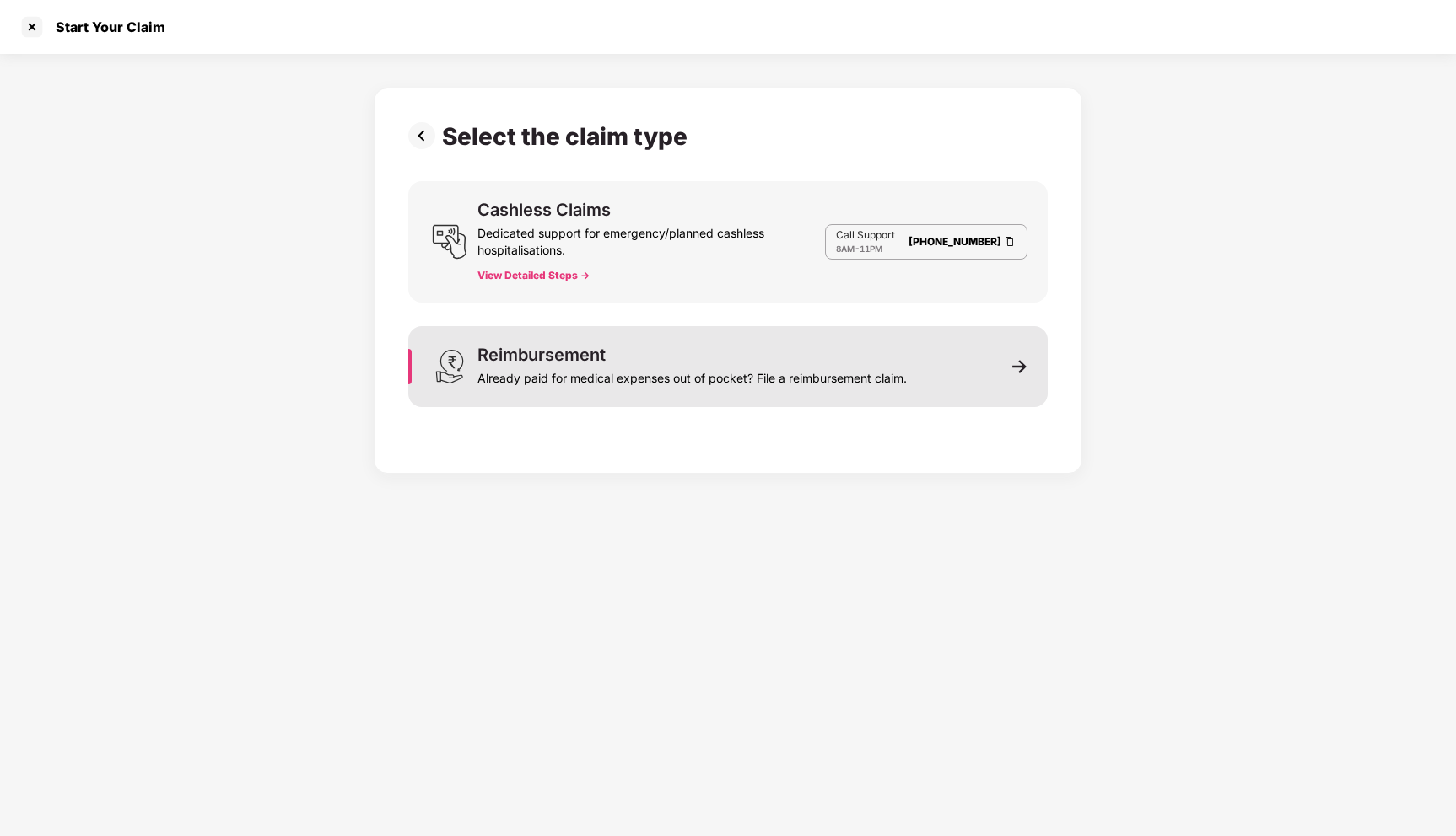
click at [1025, 367] on img at bounding box center [1020, 367] width 15 height 15
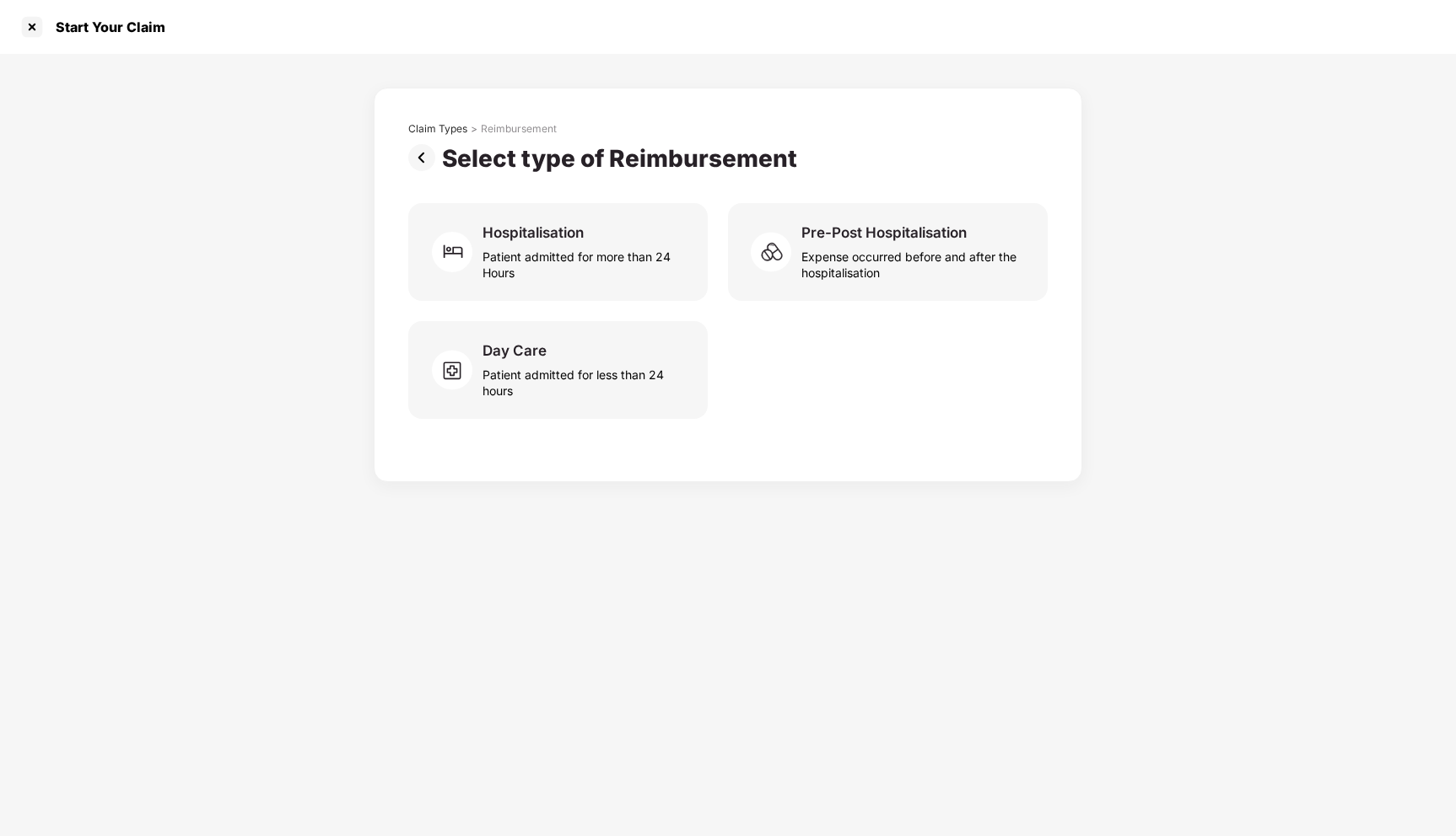
click at [412, 162] on img at bounding box center [425, 158] width 33 height 27
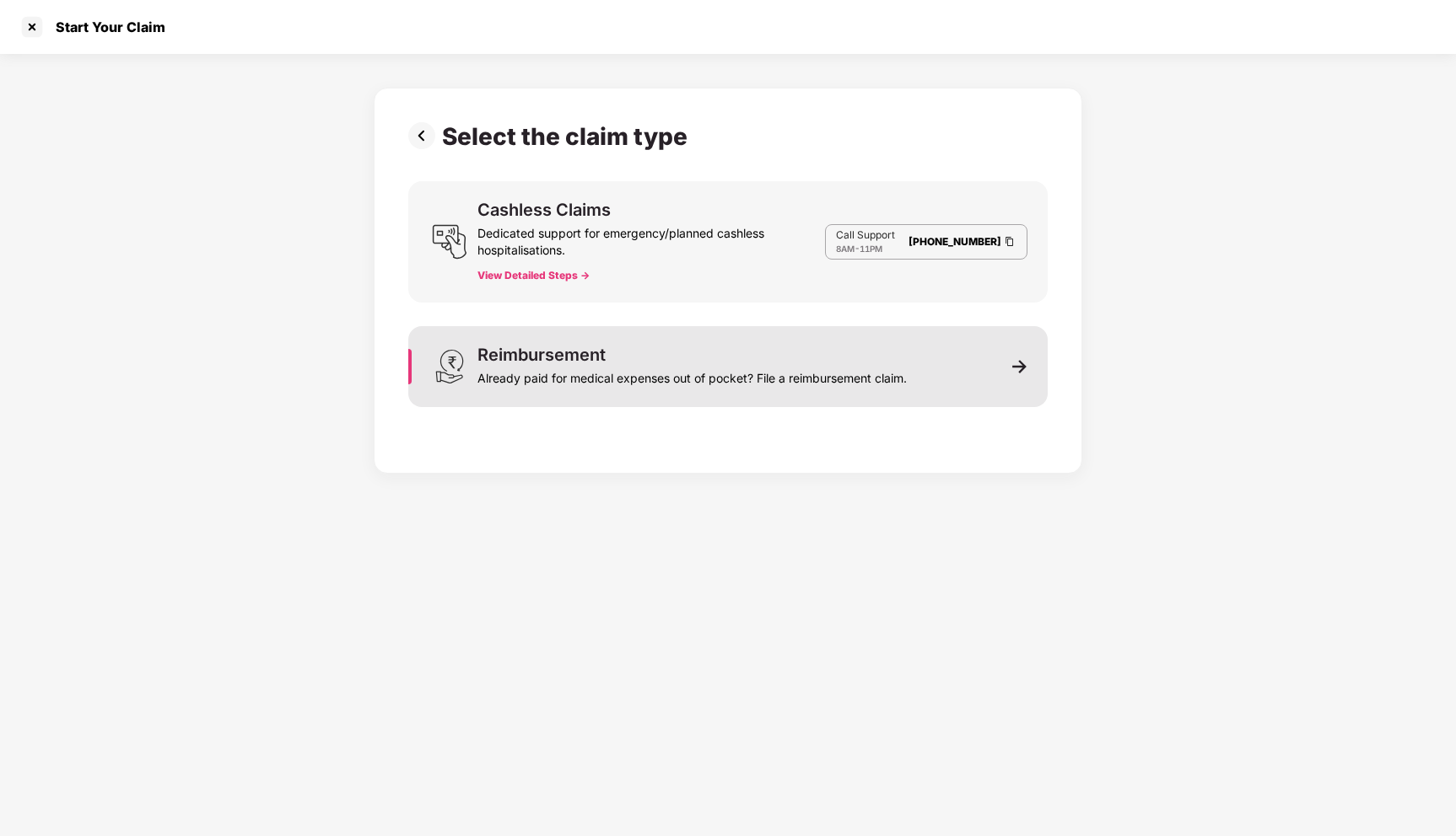
click at [1015, 372] on img at bounding box center [1020, 367] width 15 height 15
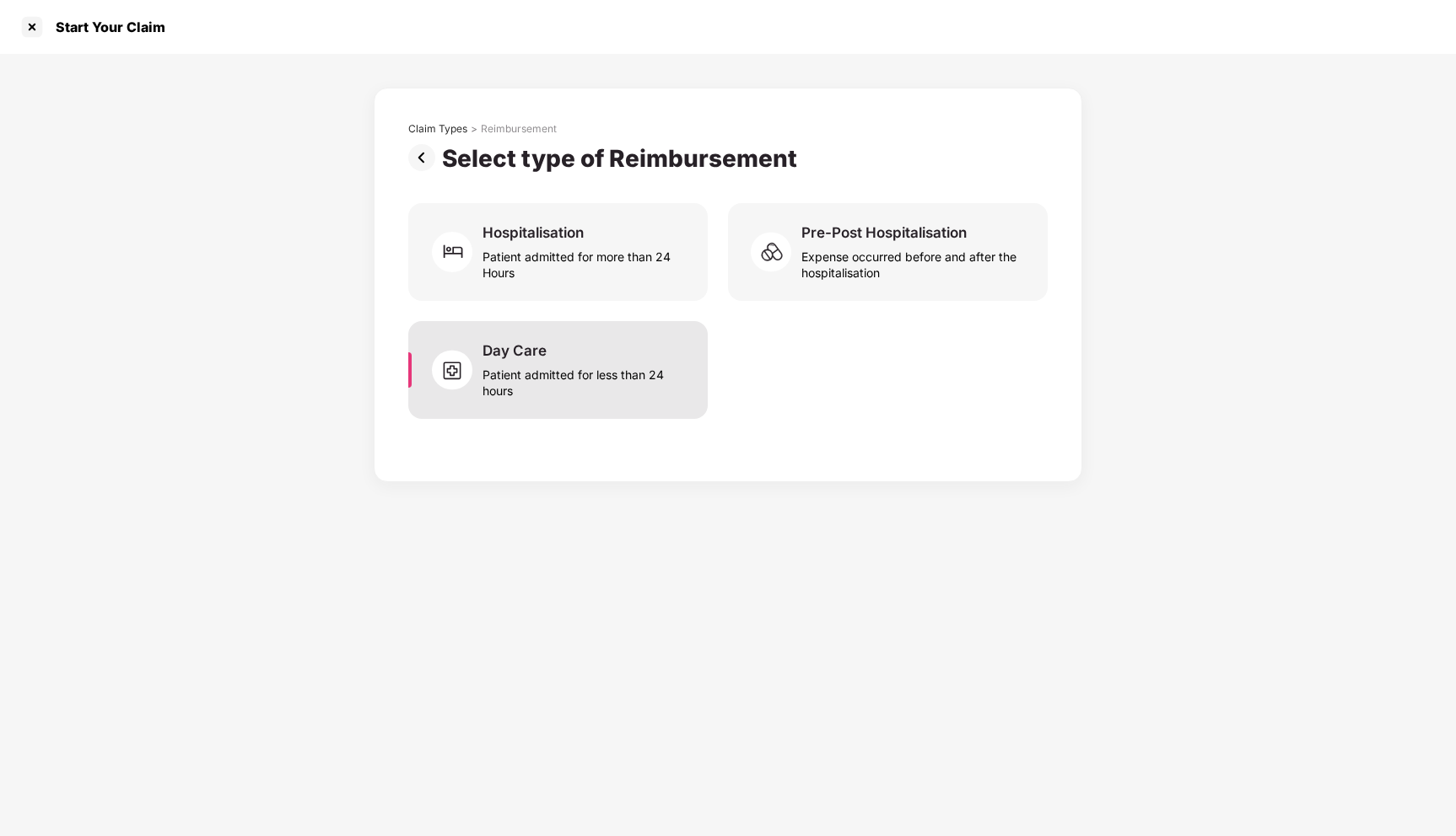
click at [624, 363] on div "Patient admitted for less than 24 hours" at bounding box center [585, 379] width 205 height 39
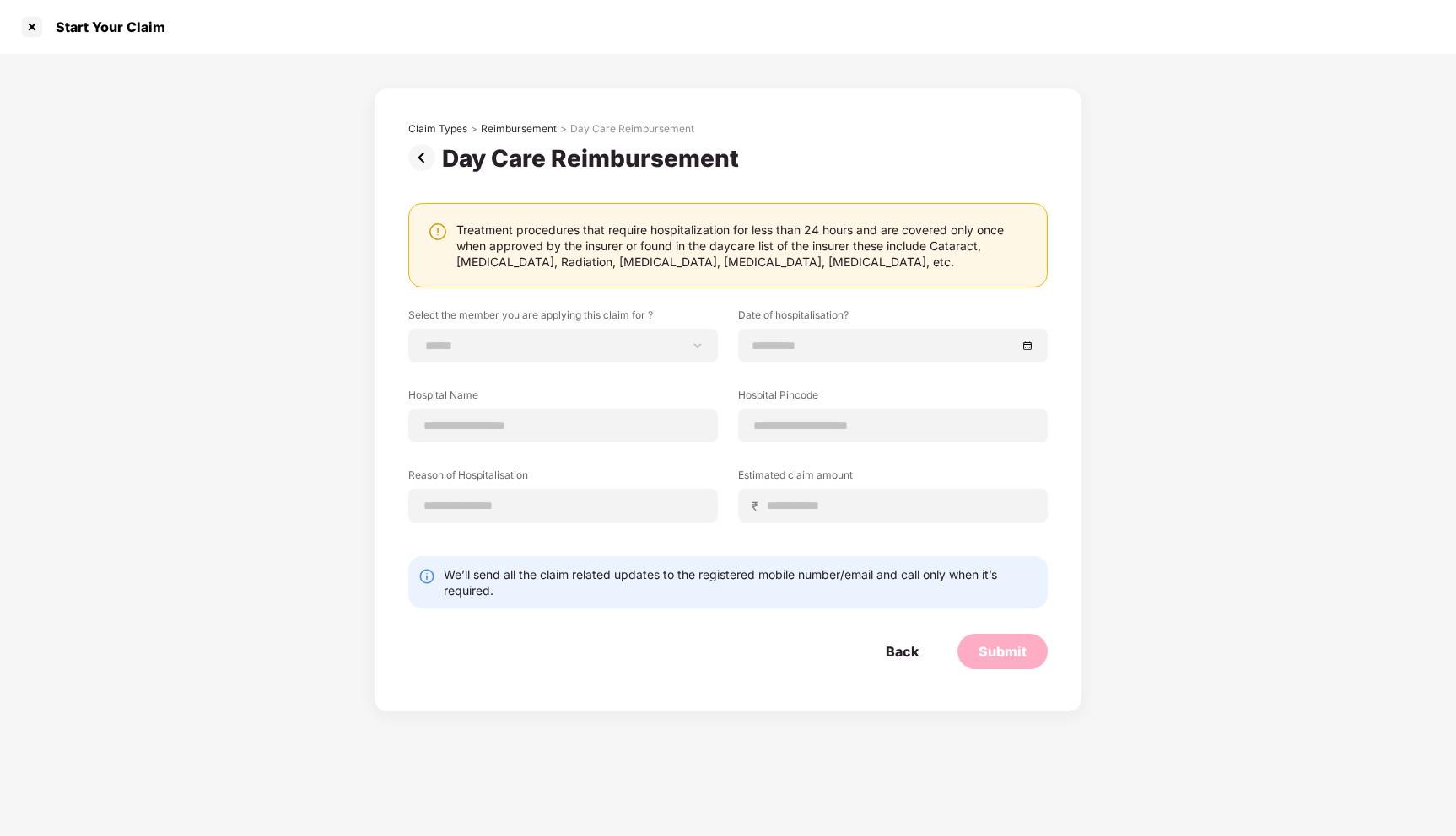
click at [422, 161] on img at bounding box center [425, 158] width 33 height 27
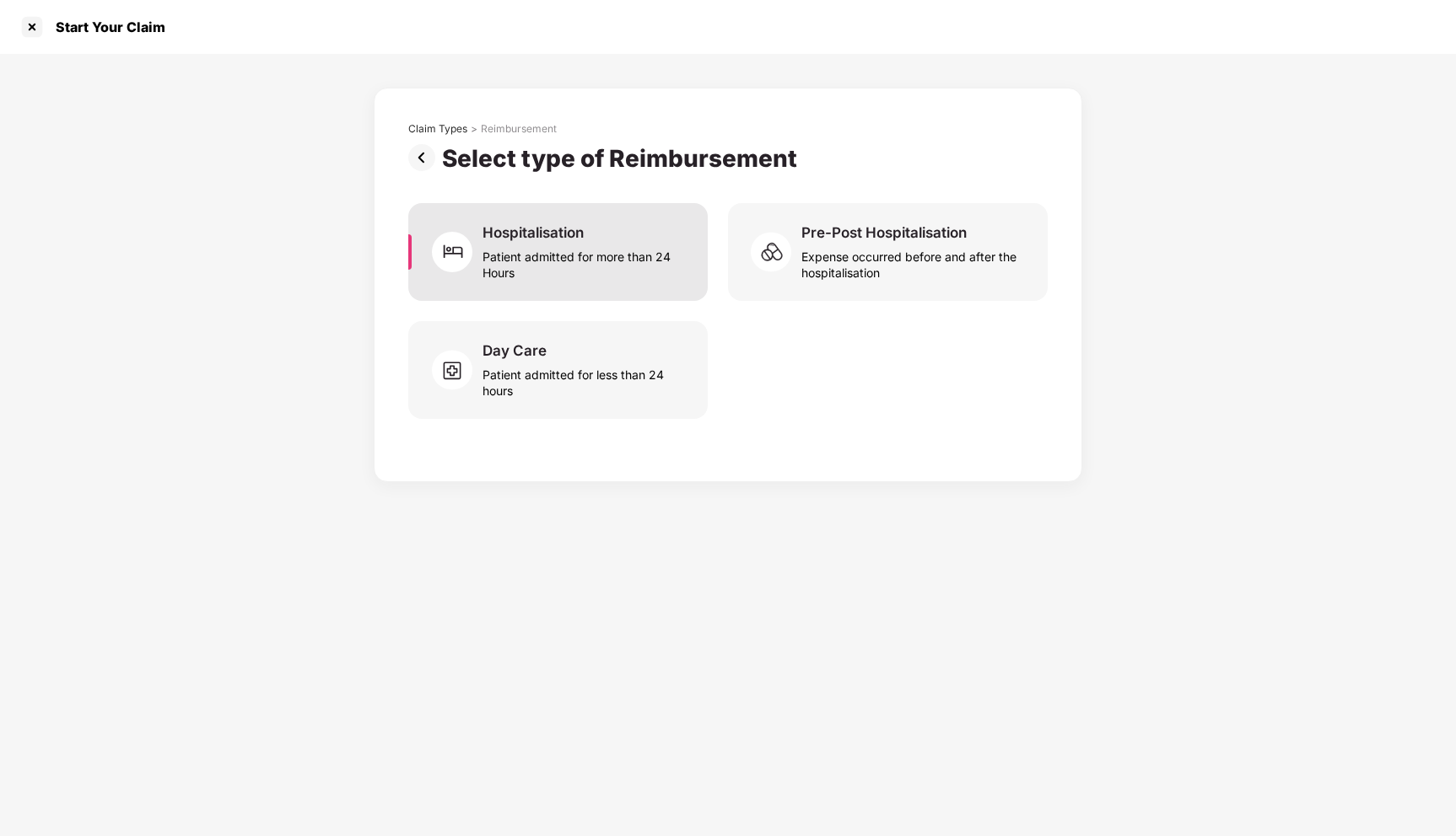
click at [475, 244] on img at bounding box center [456, 252] width 50 height 50
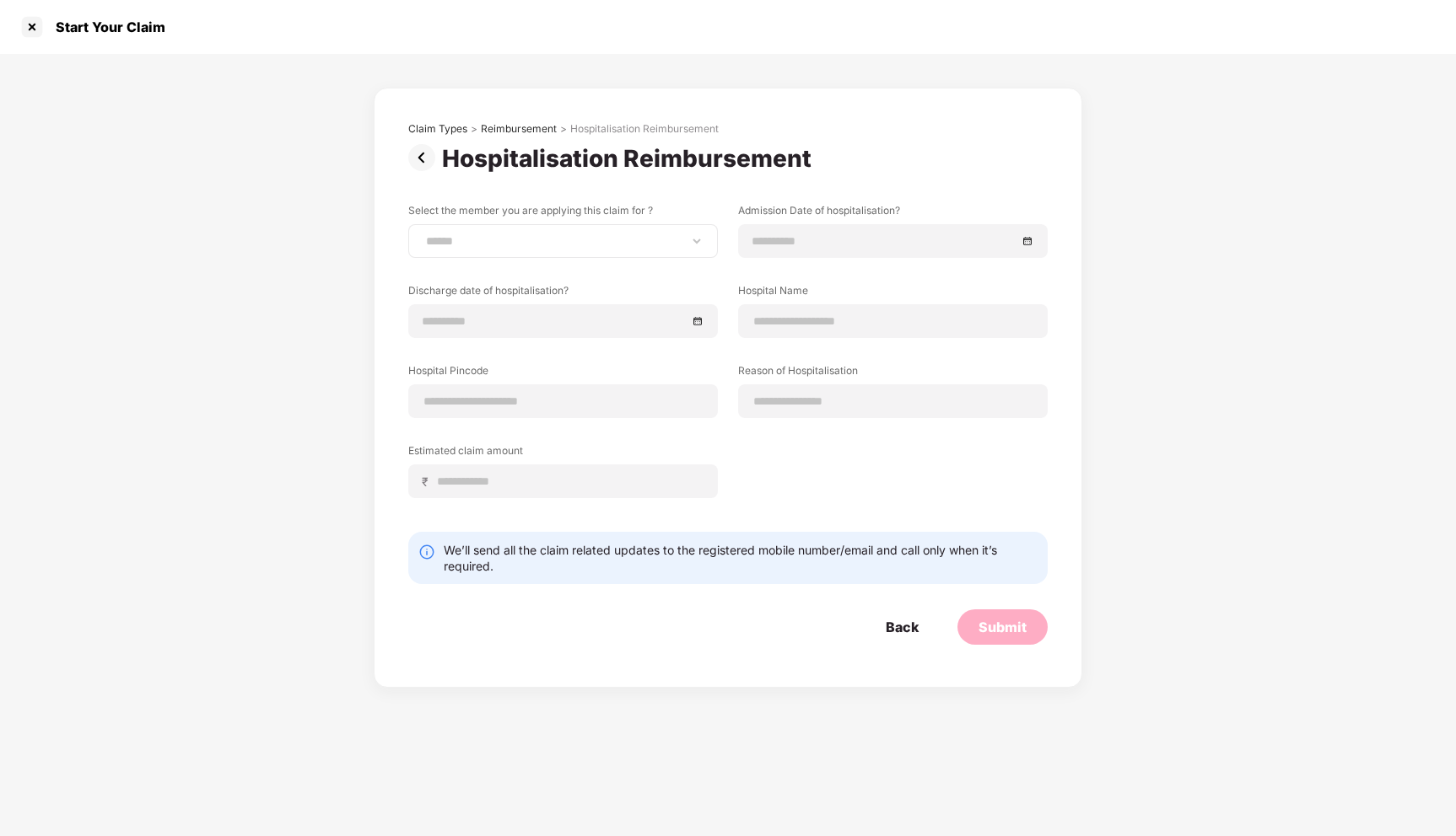
click at [711, 238] on div "**********" at bounding box center [564, 240] width 310 height 33
click at [693, 240] on select "**********" at bounding box center [564, 241] width 281 height 13
select select "**********"
click at [423, 235] on select "**********" at bounding box center [564, 241] width 281 height 13
click at [895, 625] on div "Back" at bounding box center [902, 627] width 33 height 19
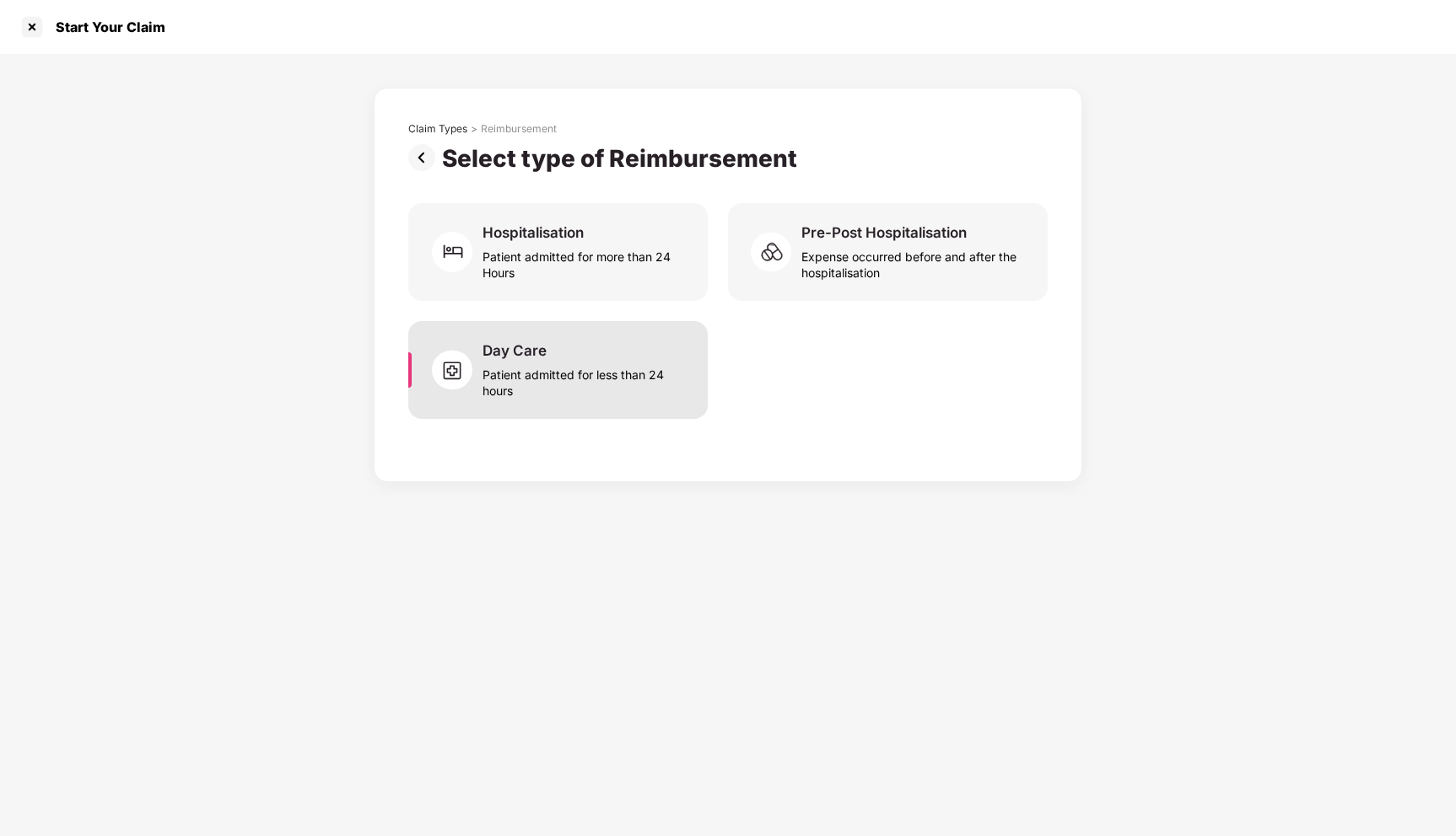
click at [558, 375] on div "Patient admitted for less than 24 hours" at bounding box center [585, 379] width 205 height 39
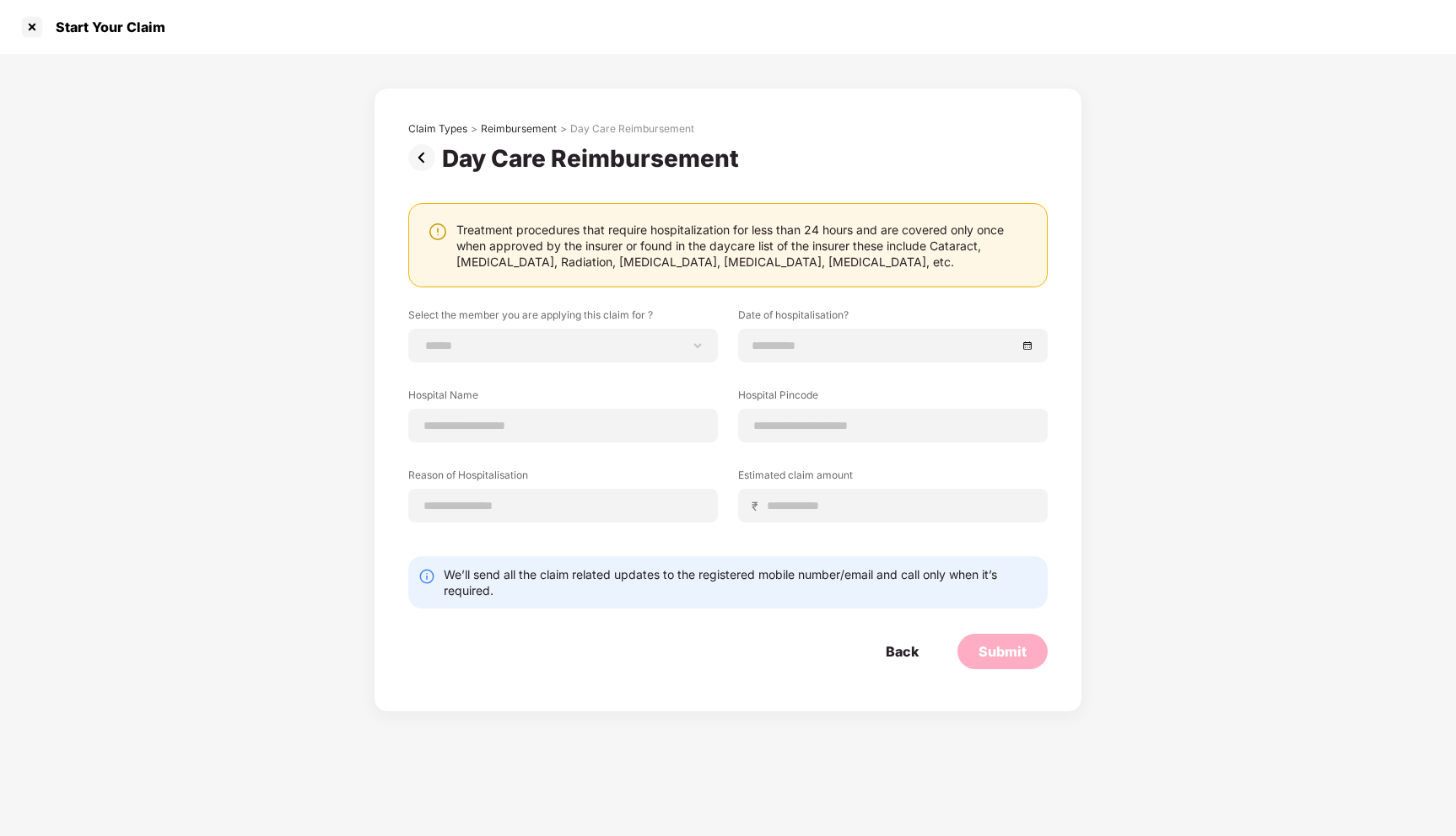
click at [421, 168] on img at bounding box center [425, 158] width 33 height 27
